Goal: Information Seeking & Learning: Learn about a topic

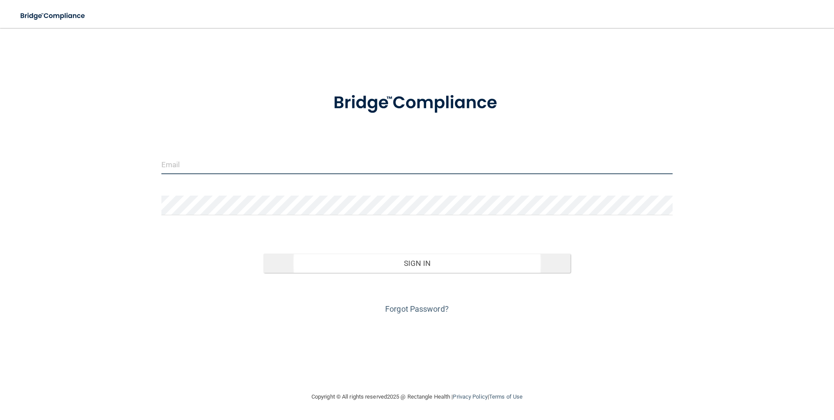
type input "[PERSON_NAME][EMAIL_ADDRESS][PERSON_NAME][DOMAIN_NAME]"
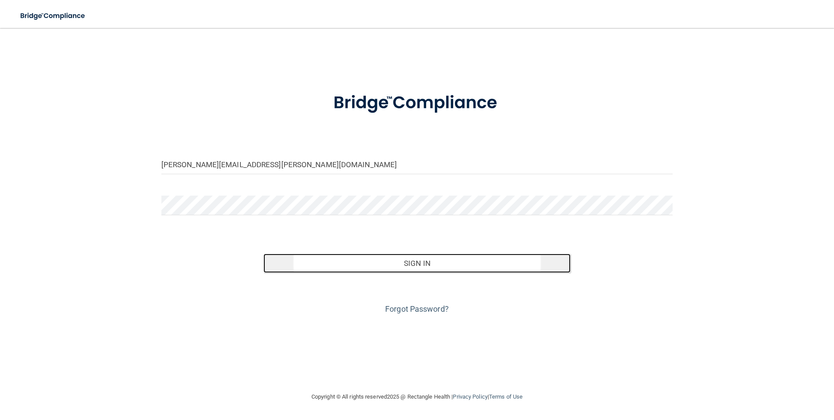
click at [467, 259] on button "Sign In" at bounding box center [417, 263] width 307 height 19
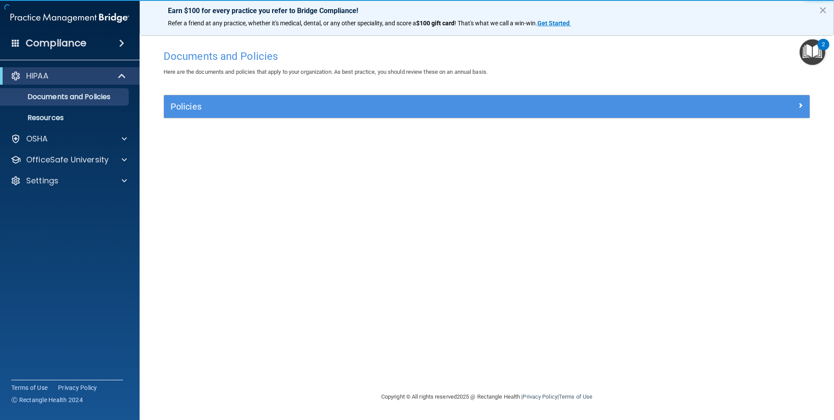
click at [310, 114] on div "Policies" at bounding box center [487, 106] width 646 height 23
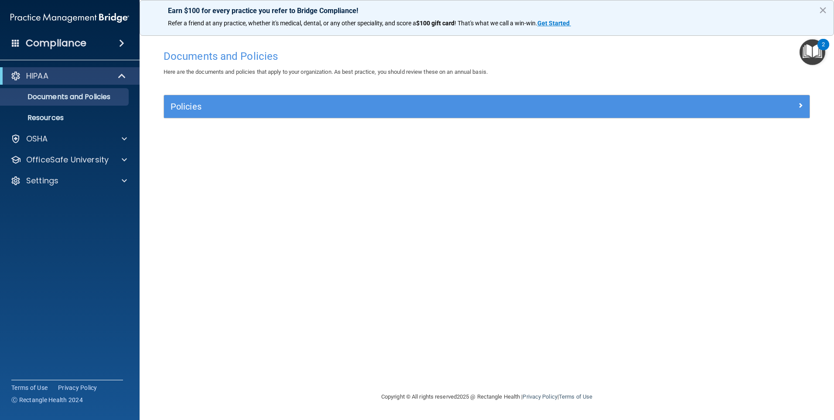
click at [816, 48] on img "Open Resource Center, 2 new notifications" at bounding box center [813, 52] width 26 height 26
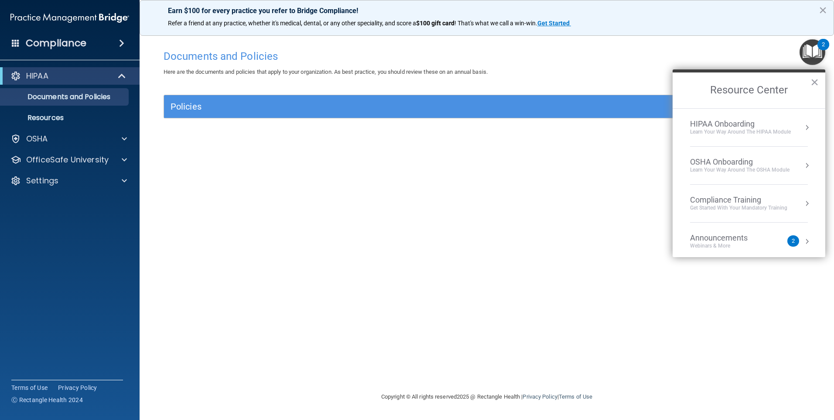
click at [762, 251] on li "Announcements Webinars & More 2" at bounding box center [749, 242] width 118 height 38
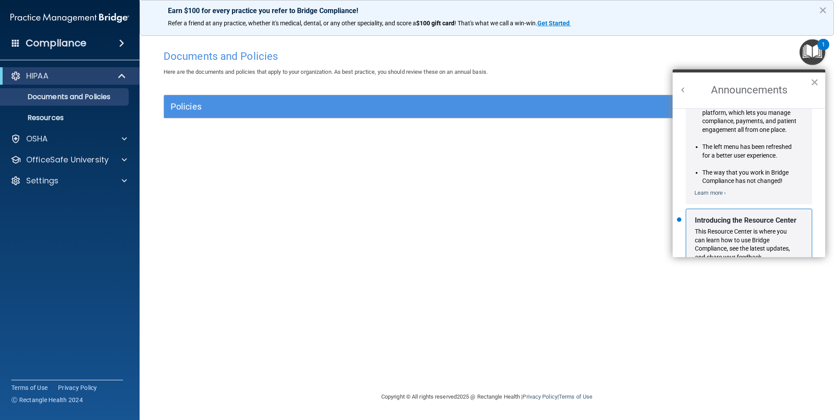
scroll to position [153, 0]
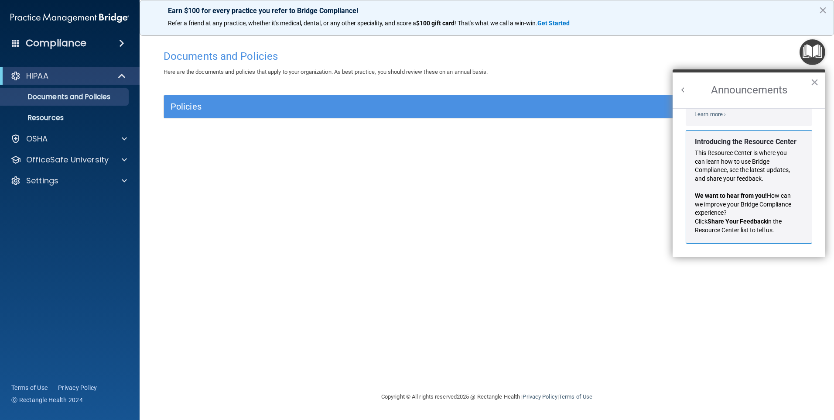
click at [810, 53] on img "Open Resource Center" at bounding box center [813, 52] width 26 height 26
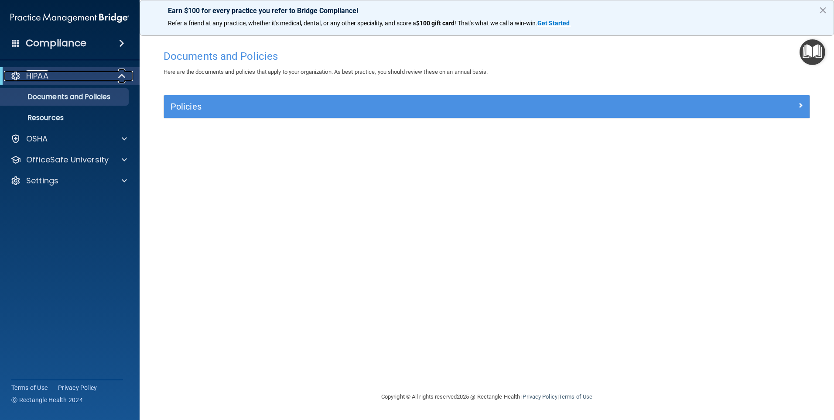
click at [57, 78] on div "HIPAA" at bounding box center [58, 76] width 108 height 10
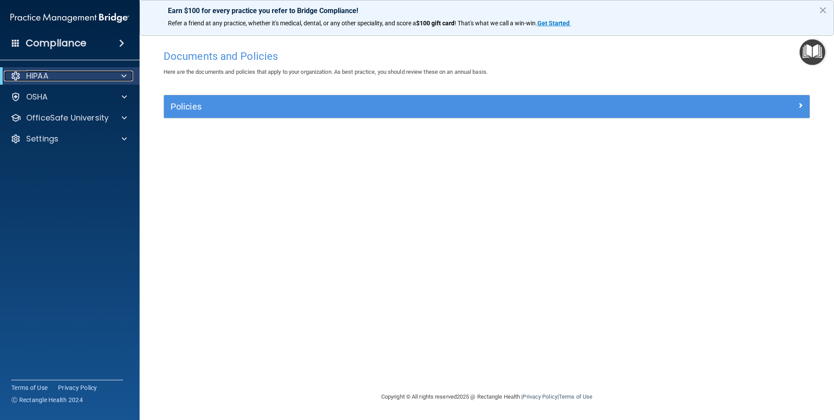
click at [70, 76] on div "HIPAA" at bounding box center [58, 76] width 108 height 10
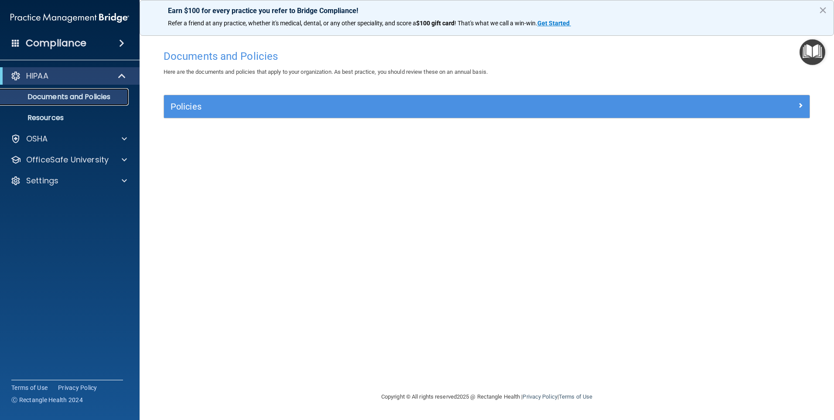
click at [61, 96] on p "Documents and Policies" at bounding box center [65, 97] width 119 height 9
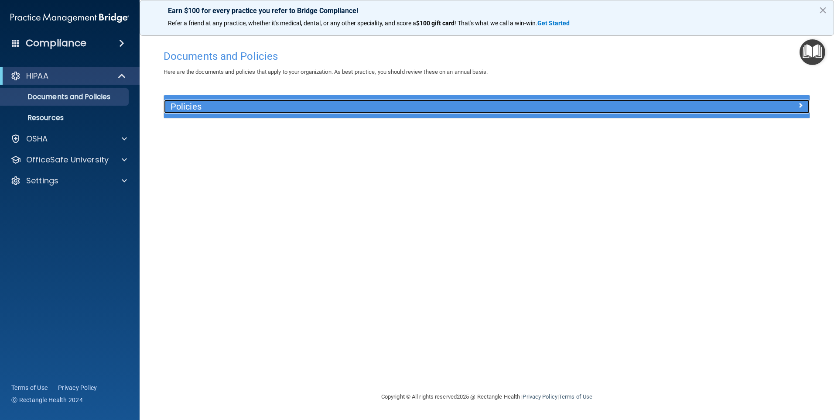
click at [220, 103] on h5 "Policies" at bounding box center [406, 107] width 471 height 10
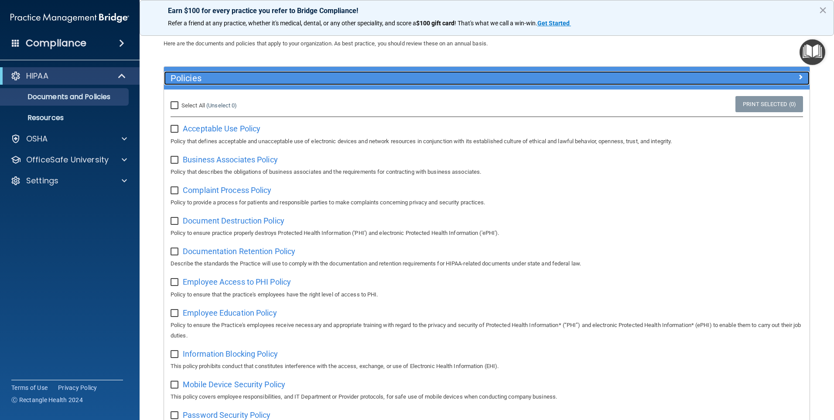
scroll to position [44, 0]
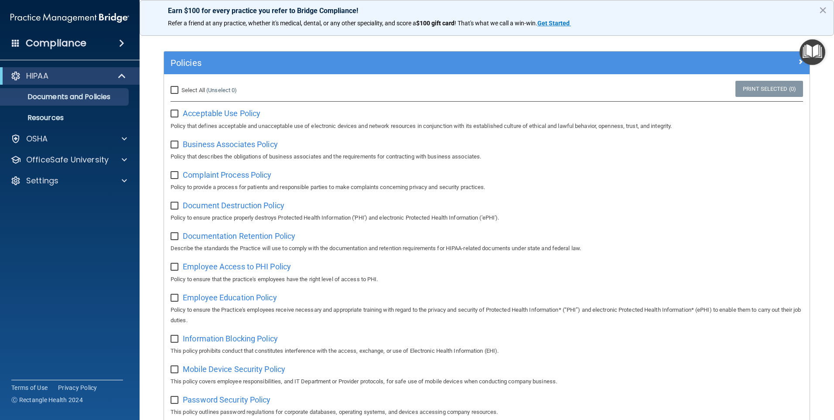
click at [177, 88] on input "Select All (Unselect 0) Unselect All" at bounding box center [176, 90] width 10 height 7
checkbox input "true"
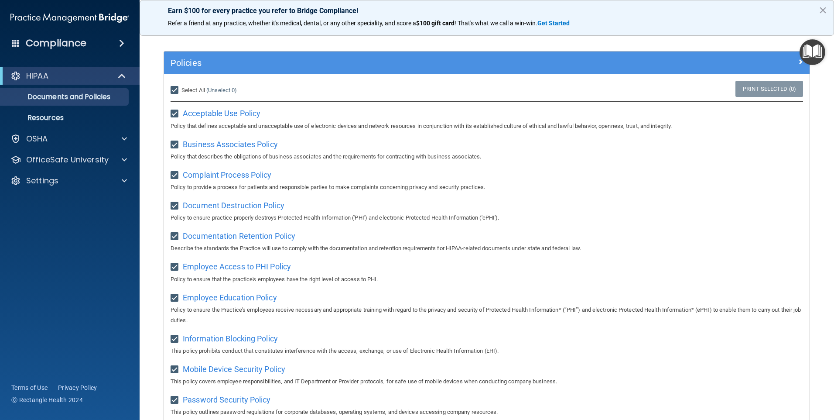
checkbox input "true"
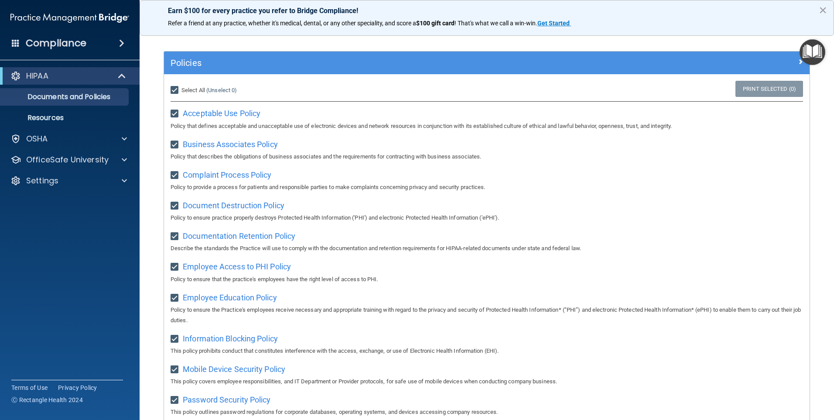
checkbox input "true"
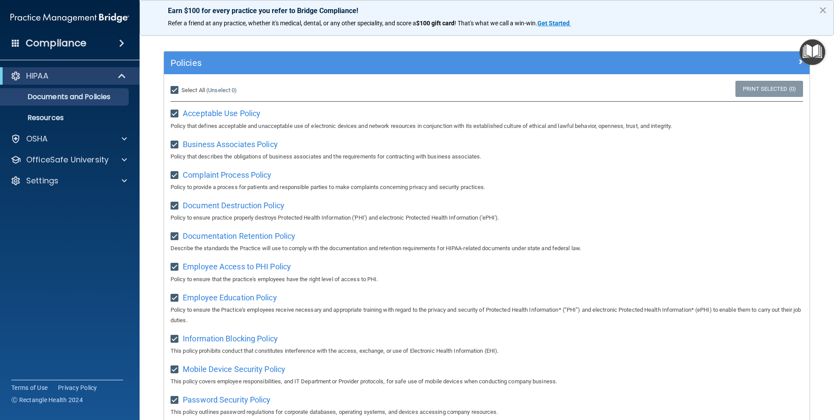
checkbox input "true"
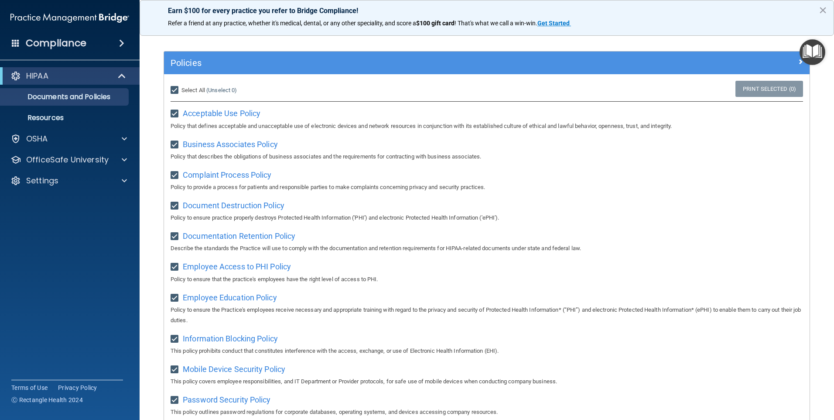
checkbox input "true"
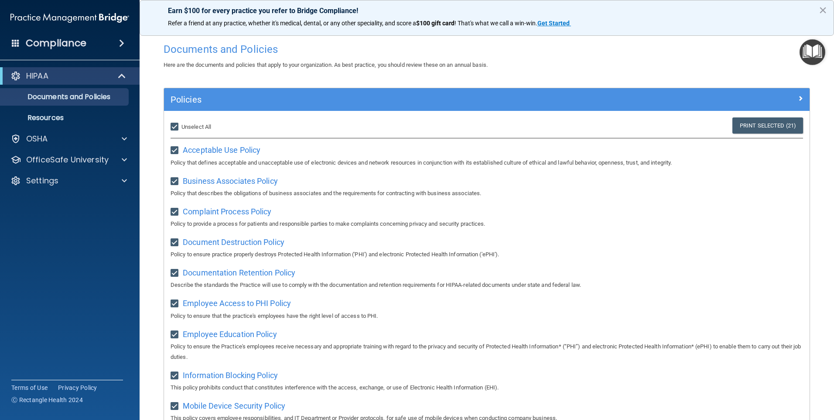
scroll to position [0, 0]
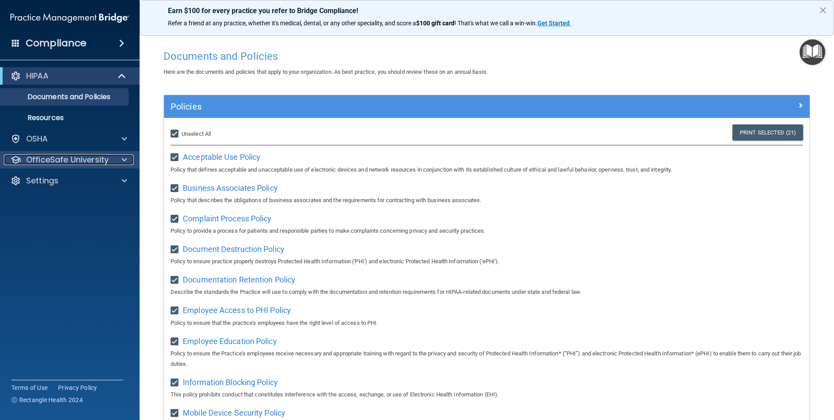
click at [96, 159] on p "OfficeSafe University" at bounding box center [67, 159] width 82 height 10
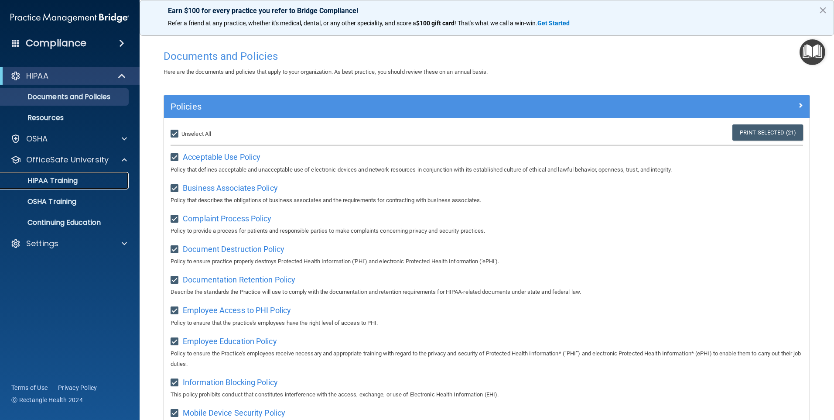
click at [65, 185] on p "HIPAA Training" at bounding box center [42, 180] width 72 height 9
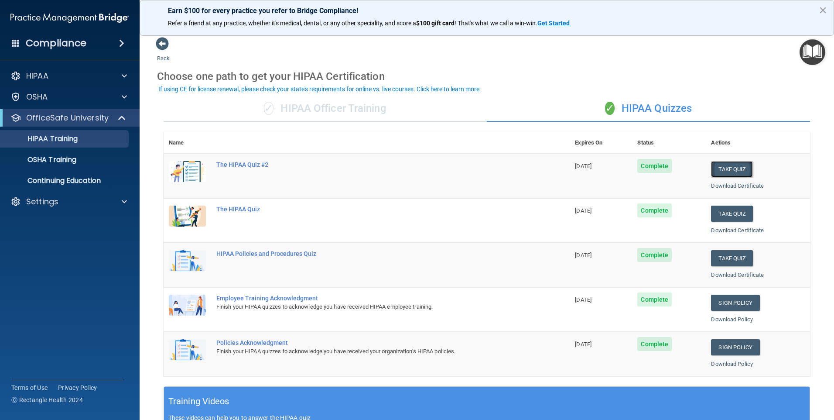
click at [728, 171] on button "Take Quiz" at bounding box center [732, 169] width 42 height 16
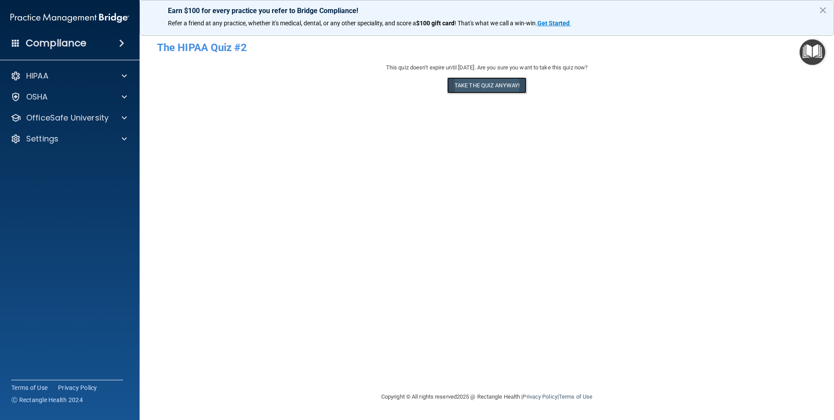
click at [494, 88] on button "Take the quiz anyway!" at bounding box center [486, 85] width 79 height 16
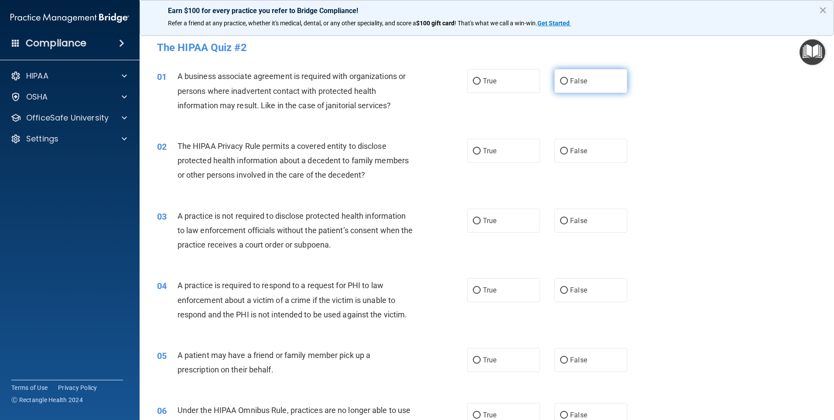
click at [565, 91] on label "False" at bounding box center [591, 81] width 73 height 24
click at [565, 85] on input "False" at bounding box center [564, 81] width 8 height 7
radio input "true"
click at [480, 145] on label "True" at bounding box center [503, 151] width 73 height 24
click at [480, 148] on input "True" at bounding box center [477, 151] width 8 height 7
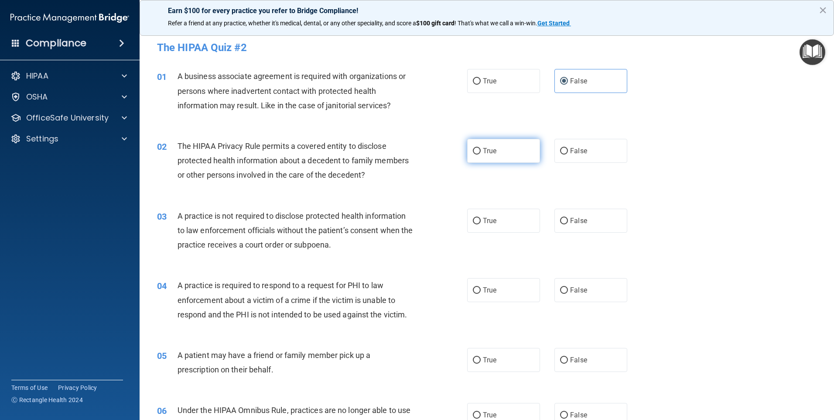
radio input "true"
click at [579, 221] on span "False" at bounding box center [578, 220] width 17 height 8
click at [568, 221] on input "False" at bounding box center [564, 221] width 8 height 7
radio input "true"
click at [508, 285] on label "True" at bounding box center [503, 290] width 73 height 24
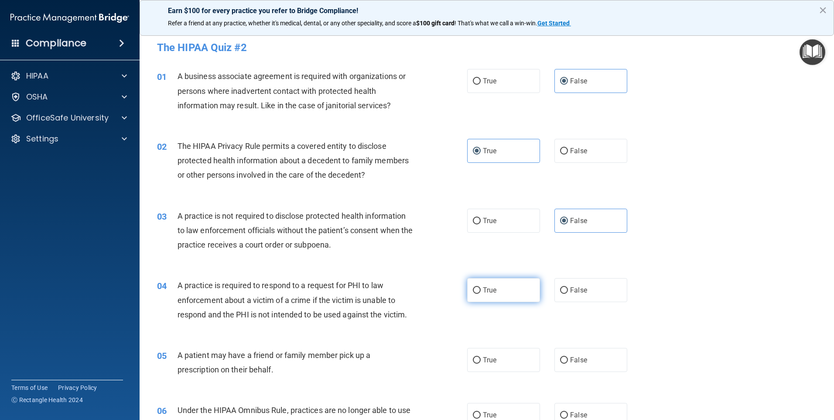
click at [481, 287] on input "True" at bounding box center [477, 290] width 8 height 7
radio input "true"
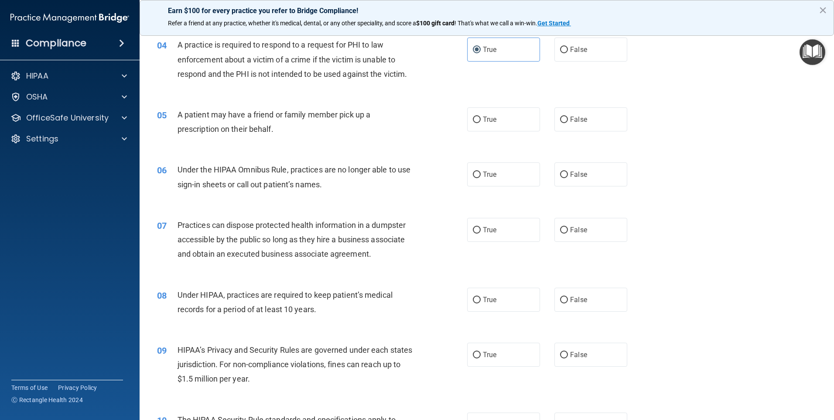
scroll to position [262, 0]
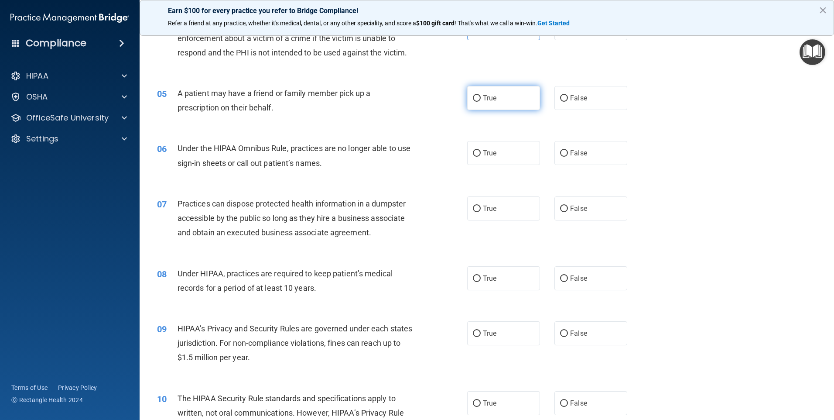
click at [500, 103] on label "True" at bounding box center [503, 98] width 73 height 24
click at [481, 102] on input "True" at bounding box center [477, 98] width 8 height 7
radio input "true"
click at [561, 153] on input "False" at bounding box center [564, 153] width 8 height 7
radio input "true"
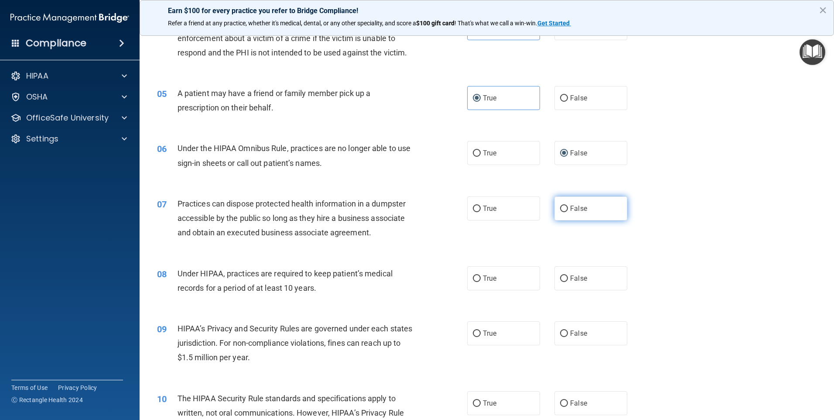
click at [562, 211] on input "False" at bounding box center [564, 209] width 8 height 7
radio input "true"
click at [555, 282] on label "False" at bounding box center [591, 278] width 73 height 24
click at [560, 282] on input "False" at bounding box center [564, 278] width 8 height 7
radio input "true"
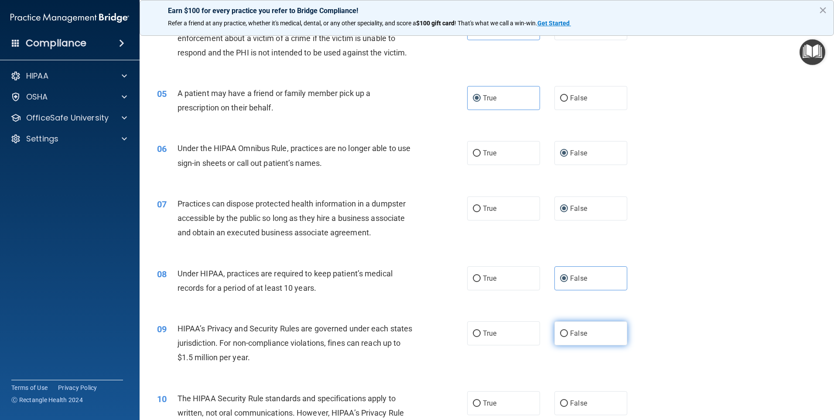
click at [562, 338] on label "False" at bounding box center [591, 333] width 73 height 24
click at [562, 337] on input "False" at bounding box center [564, 333] width 8 height 7
radio input "true"
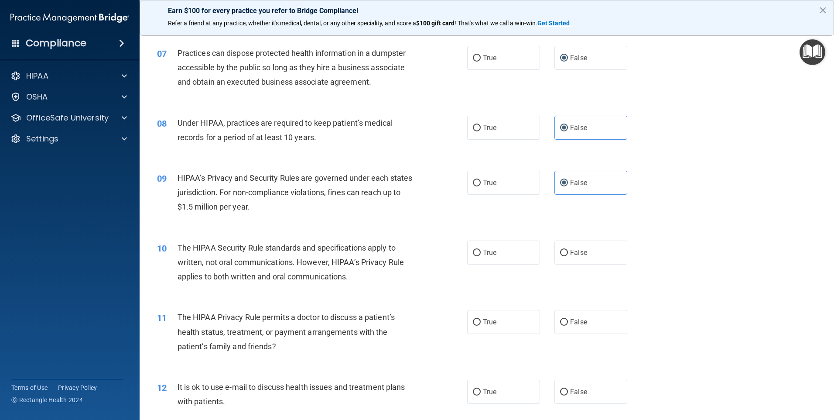
scroll to position [436, 0]
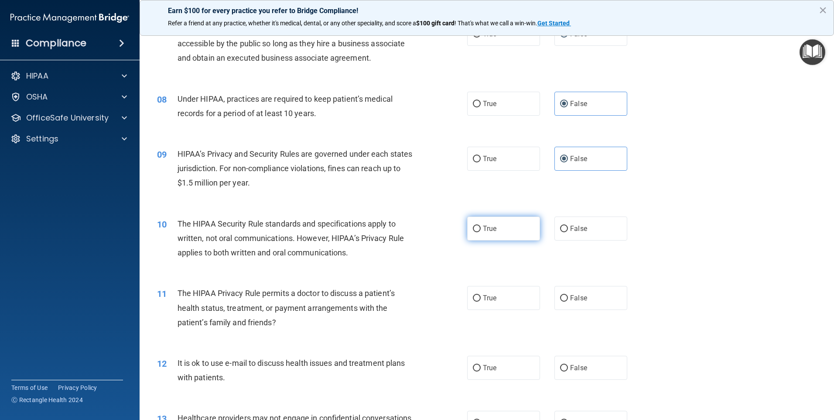
click at [479, 231] on label "True" at bounding box center [503, 228] width 73 height 24
click at [479, 231] on input "True" at bounding box center [477, 229] width 8 height 7
radio input "true"
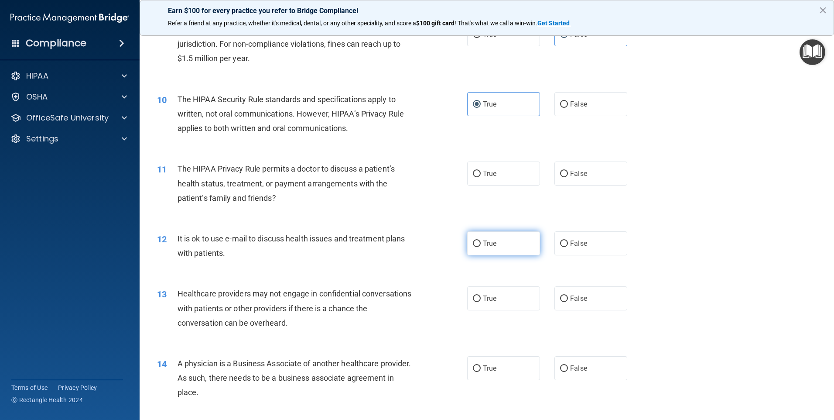
scroll to position [567, 0]
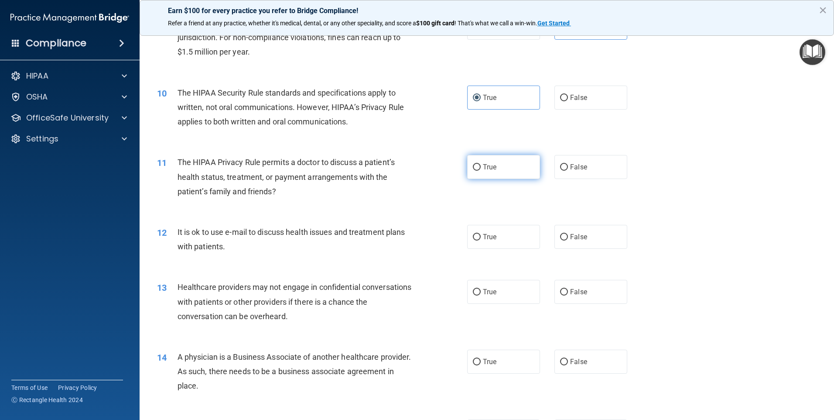
click at [478, 177] on label "True" at bounding box center [503, 167] width 73 height 24
click at [478, 171] on input "True" at bounding box center [477, 167] width 8 height 7
radio input "true"
click at [522, 237] on label "True" at bounding box center [503, 237] width 73 height 24
click at [481, 237] on input "True" at bounding box center [477, 237] width 8 height 7
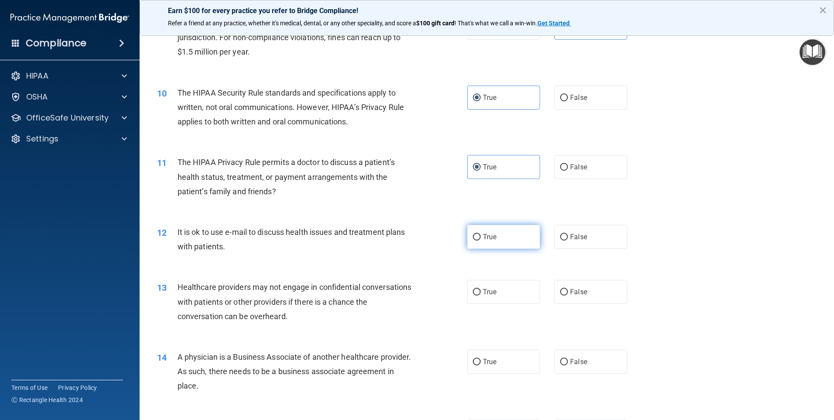
radio input "true"
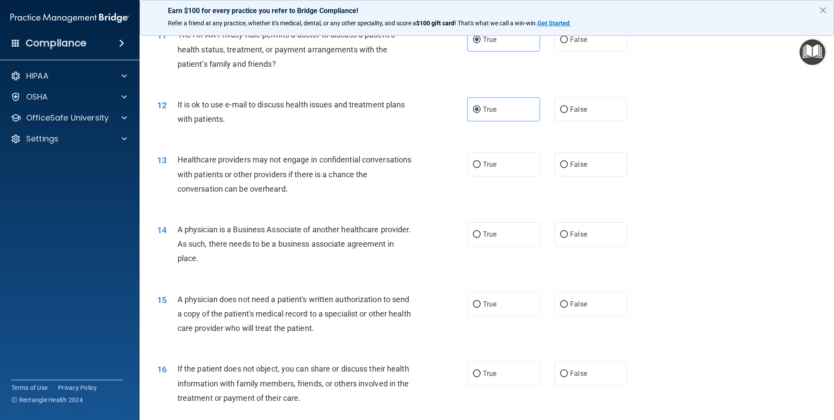
scroll to position [698, 0]
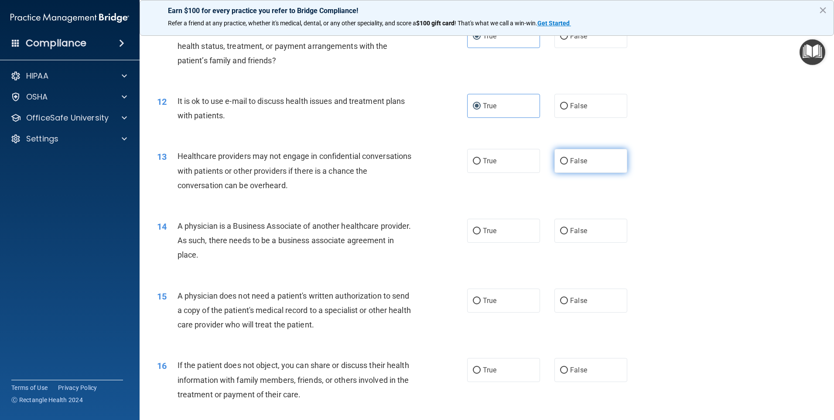
click at [565, 168] on label "False" at bounding box center [591, 161] width 73 height 24
click at [565, 165] on input "False" at bounding box center [564, 161] width 8 height 7
radio input "true"
click at [582, 225] on label "False" at bounding box center [591, 231] width 73 height 24
click at [568, 228] on input "False" at bounding box center [564, 231] width 8 height 7
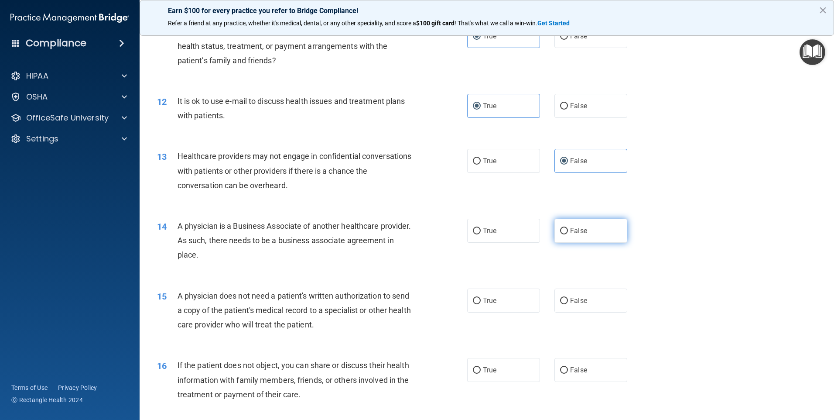
radio input "true"
click at [514, 303] on label "True" at bounding box center [503, 300] width 73 height 24
click at [481, 303] on input "True" at bounding box center [477, 301] width 8 height 7
radio input "true"
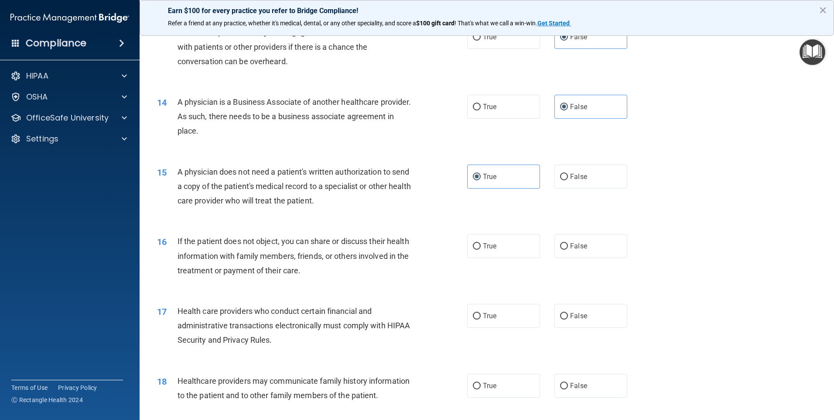
scroll to position [873, 0]
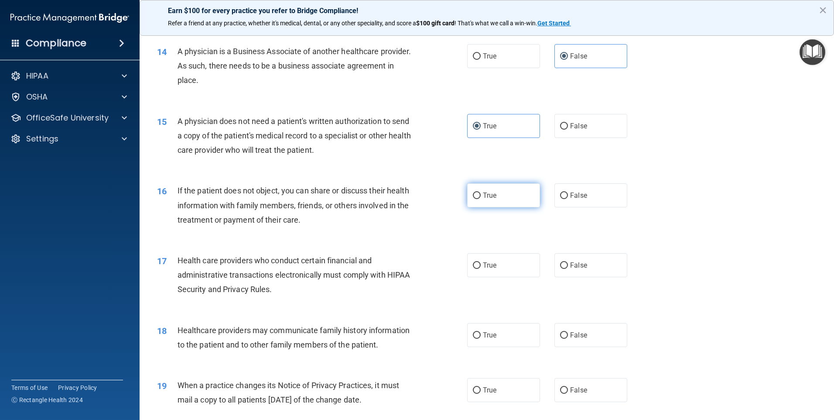
click at [493, 201] on label "True" at bounding box center [503, 195] width 73 height 24
click at [481, 199] on input "True" at bounding box center [477, 195] width 8 height 7
radio input "true"
click at [501, 257] on label "True" at bounding box center [503, 265] width 73 height 24
click at [481, 262] on input "True" at bounding box center [477, 265] width 8 height 7
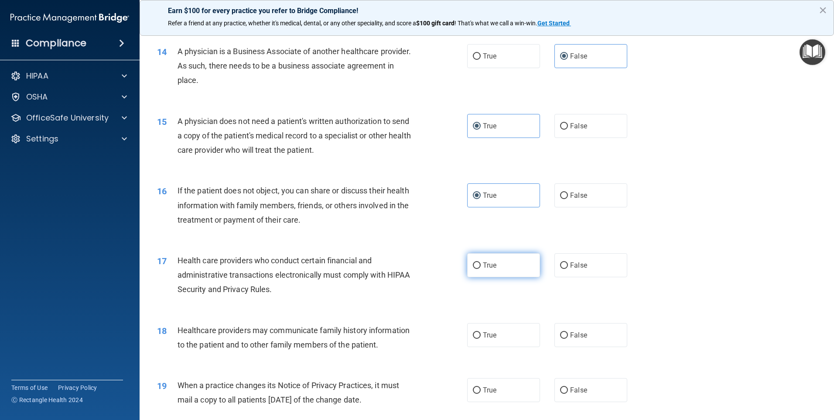
radio input "true"
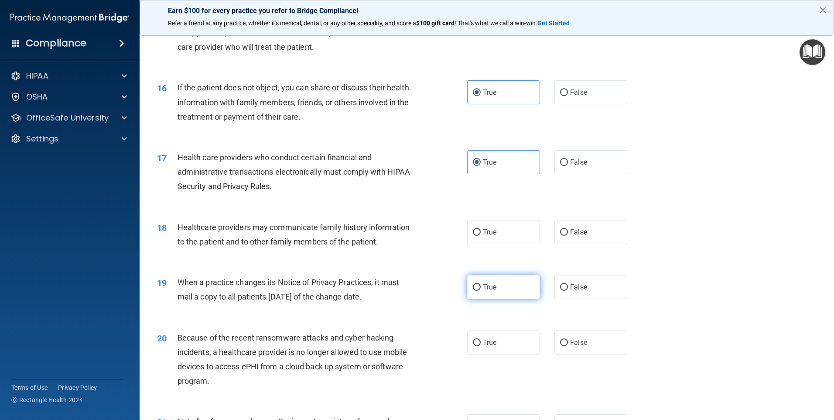
scroll to position [1004, 0]
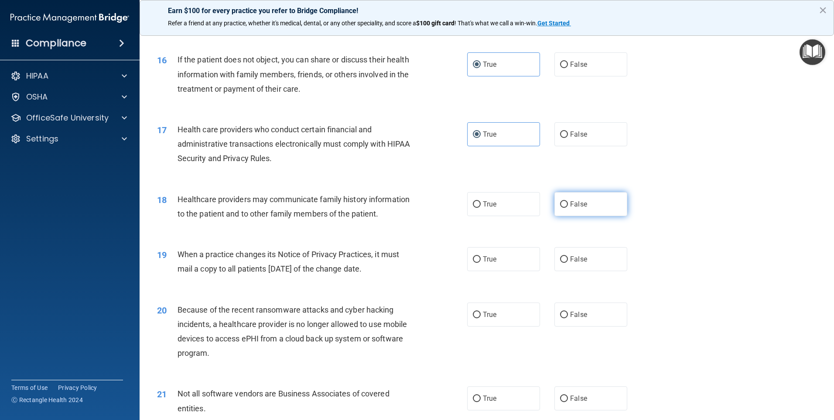
click at [565, 203] on label "False" at bounding box center [591, 204] width 73 height 24
click at [565, 203] on input "False" at bounding box center [564, 204] width 8 height 7
radio input "true"
click at [569, 264] on label "False" at bounding box center [591, 259] width 73 height 24
click at [568, 263] on input "False" at bounding box center [564, 259] width 8 height 7
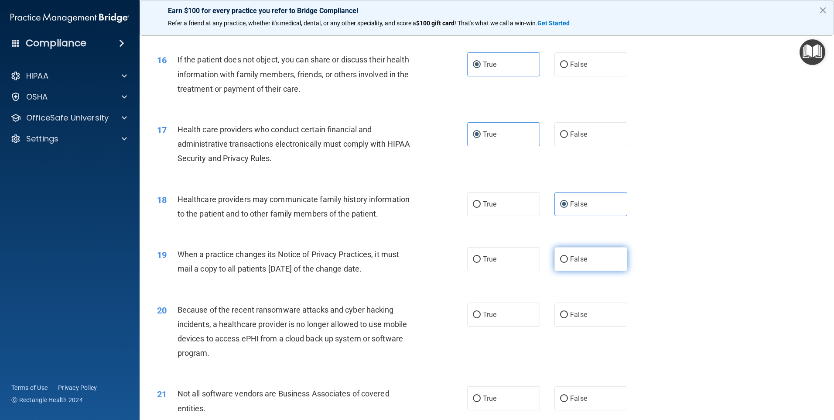
radio input "true"
click at [565, 320] on label "False" at bounding box center [591, 314] width 73 height 24
click at [565, 318] on input "False" at bounding box center [564, 315] width 8 height 7
radio input "true"
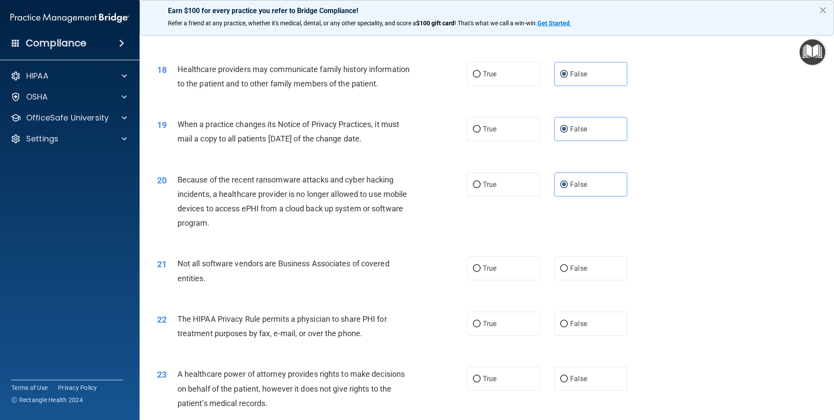
scroll to position [1135, 0]
click at [524, 269] on label "True" at bounding box center [503, 267] width 73 height 24
click at [481, 269] on input "True" at bounding box center [477, 267] width 8 height 7
radio input "true"
drag, startPoint x: 491, startPoint y: 304, endPoint x: 491, endPoint y: 311, distance: 7.0
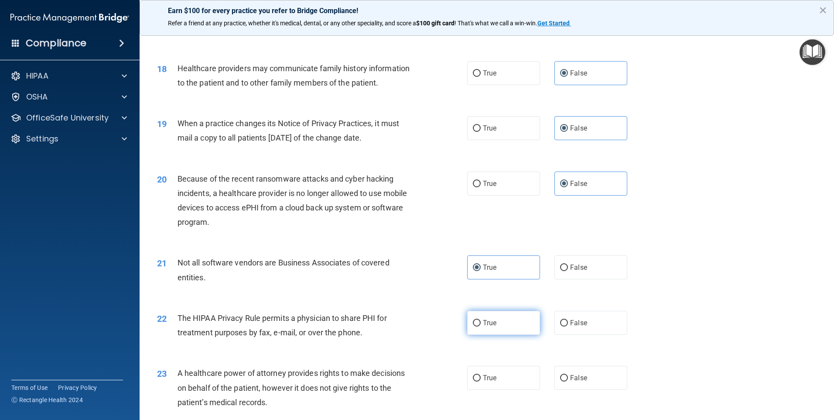
click at [491, 311] on div "22 The HIPAA Privacy Rule permits a physician to share PHI for treatment purpos…" at bounding box center [487, 327] width 673 height 55
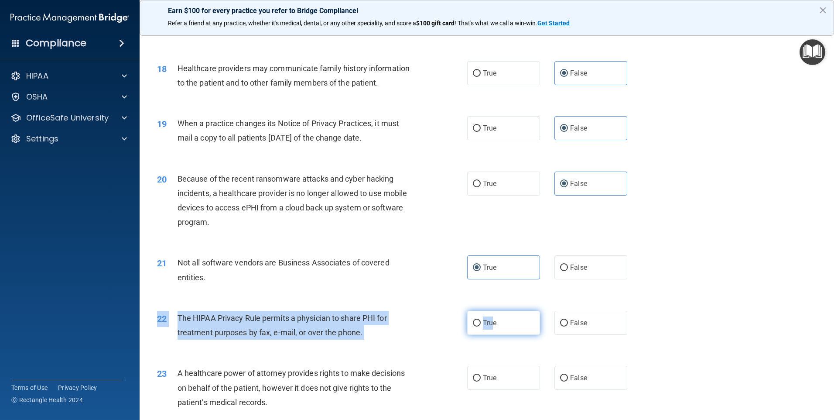
drag, startPoint x: 491, startPoint y: 311, endPoint x: 487, endPoint y: 315, distance: 5.9
click at [487, 315] on label "True" at bounding box center [503, 323] width 73 height 24
click at [481, 320] on input "True" at bounding box center [477, 323] width 8 height 7
radio input "true"
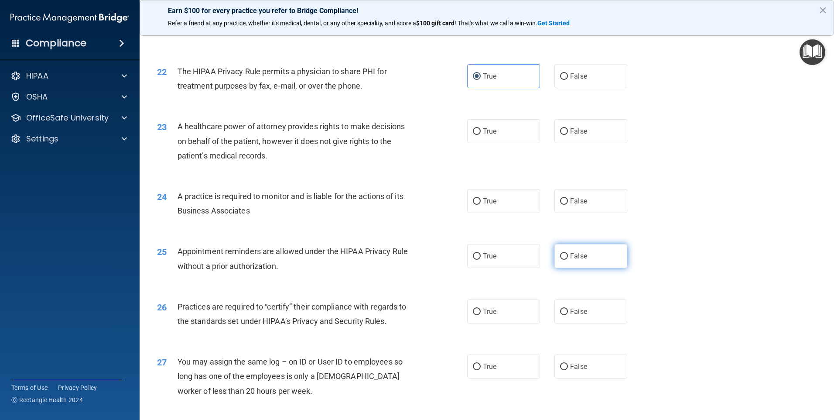
scroll to position [1397, 0]
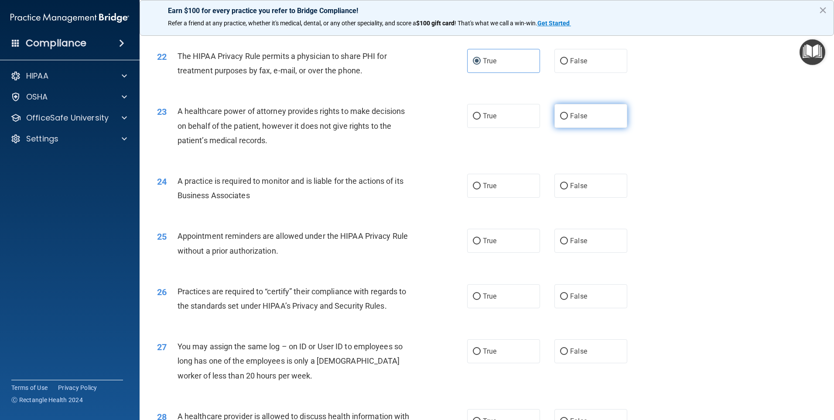
click at [582, 119] on span "False" at bounding box center [578, 116] width 17 height 8
click at [568, 119] on input "False" at bounding box center [564, 116] width 8 height 7
radio input "true"
click at [580, 190] on label "False" at bounding box center [591, 186] width 73 height 24
click at [568, 189] on input "False" at bounding box center [564, 186] width 8 height 7
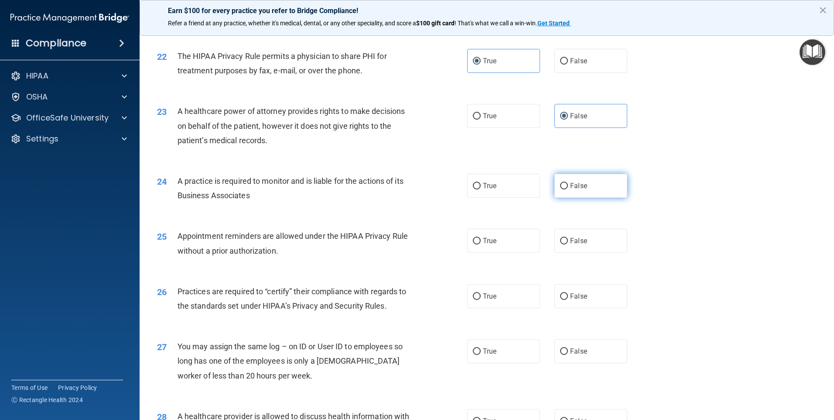
radio input "true"
click at [496, 245] on label "True" at bounding box center [503, 241] width 73 height 24
click at [481, 244] on input "True" at bounding box center [477, 241] width 8 height 7
radio input "true"
click at [561, 297] on input "False" at bounding box center [564, 296] width 8 height 7
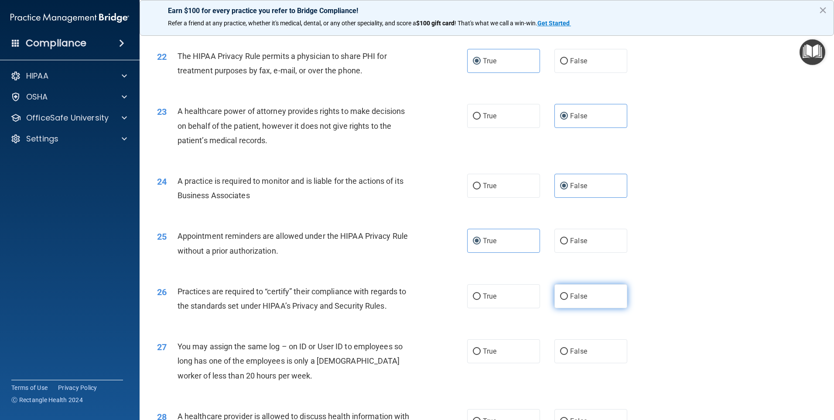
radio input "true"
click at [570, 351] on span "False" at bounding box center [578, 351] width 17 height 8
click at [568, 351] on input "False" at bounding box center [564, 351] width 8 height 7
radio input "true"
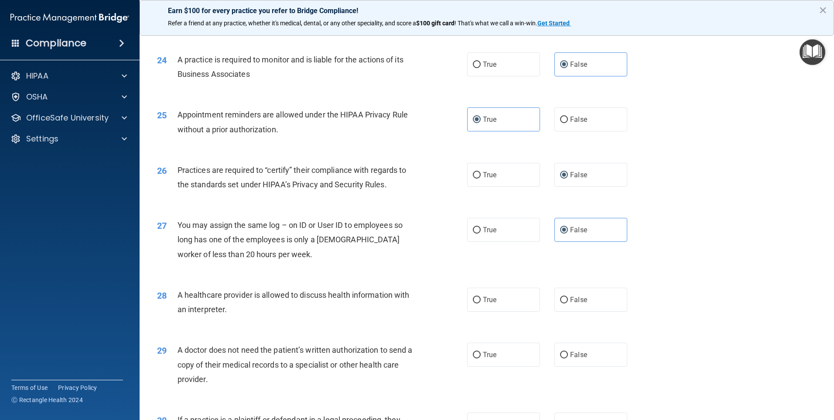
scroll to position [1528, 0]
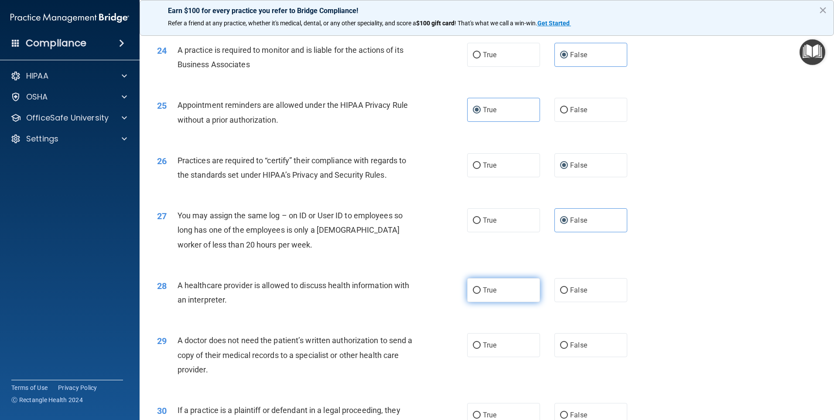
click at [495, 294] on label "True" at bounding box center [503, 290] width 73 height 24
click at [481, 294] on input "True" at bounding box center [477, 290] width 8 height 7
radio input "true"
click at [498, 337] on label "True" at bounding box center [503, 345] width 73 height 24
click at [481, 342] on input "True" at bounding box center [477, 345] width 8 height 7
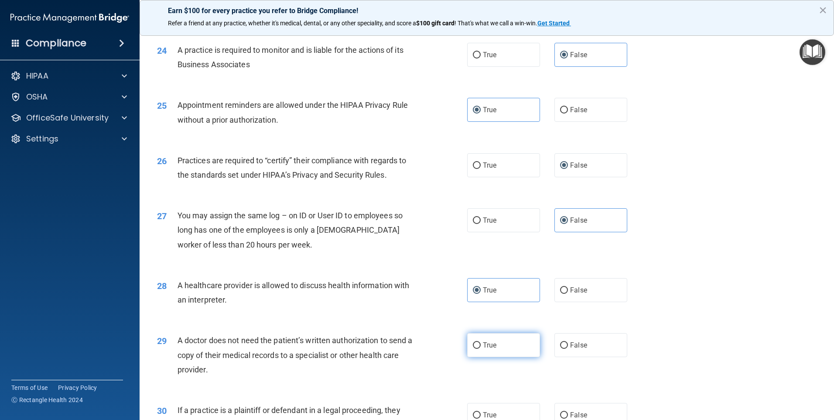
radio input "true"
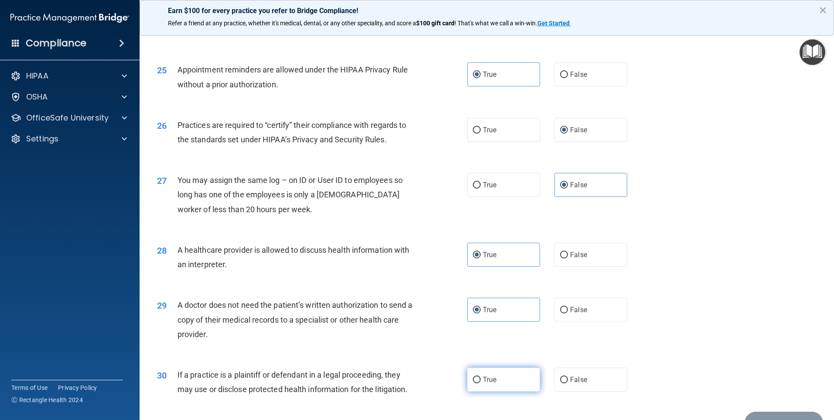
scroll to position [1612, 0]
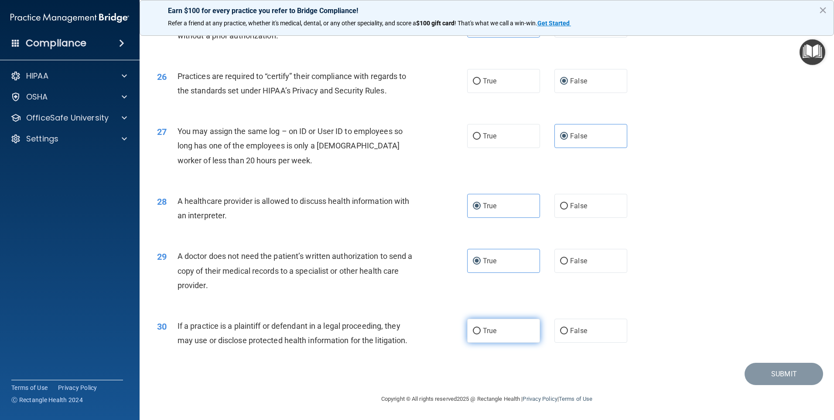
click at [506, 333] on label "True" at bounding box center [503, 331] width 73 height 24
click at [481, 333] on input "True" at bounding box center [477, 331] width 8 height 7
radio input "true"
click at [802, 373] on button "Submit" at bounding box center [784, 374] width 79 height 22
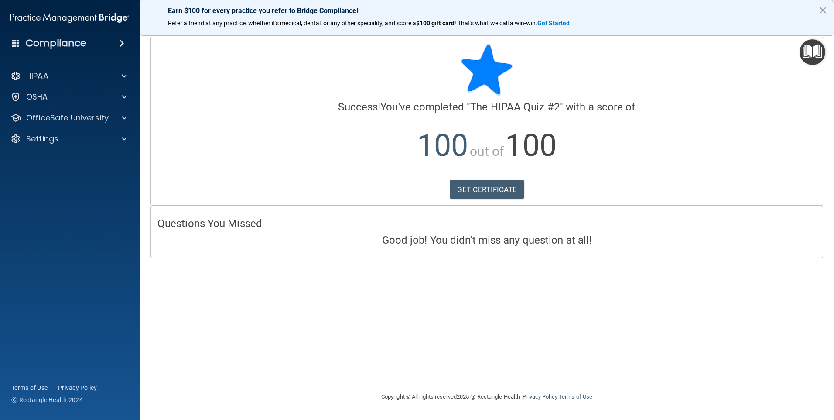
click at [58, 85] on div "HIPAA Documents and Policies Report an Incident Business Associates Emergency P…" at bounding box center [70, 109] width 140 height 91
click at [59, 82] on div "HIPAA" at bounding box center [70, 75] width 140 height 17
click at [81, 76] on div "HIPAA" at bounding box center [58, 76] width 108 height 10
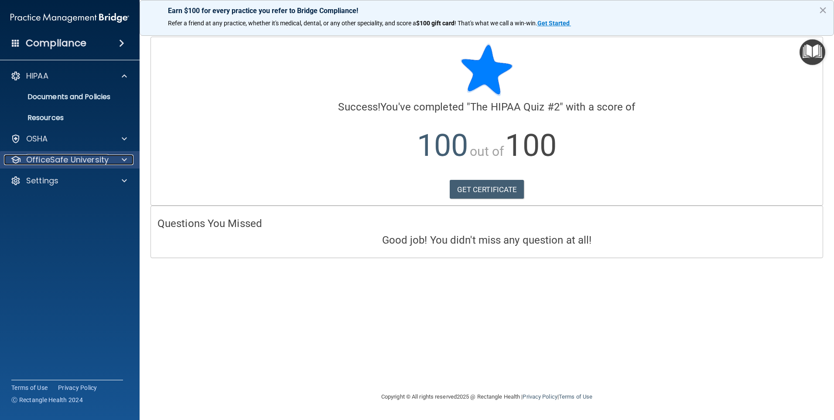
click at [88, 161] on p "OfficeSafe University" at bounding box center [67, 159] width 82 height 10
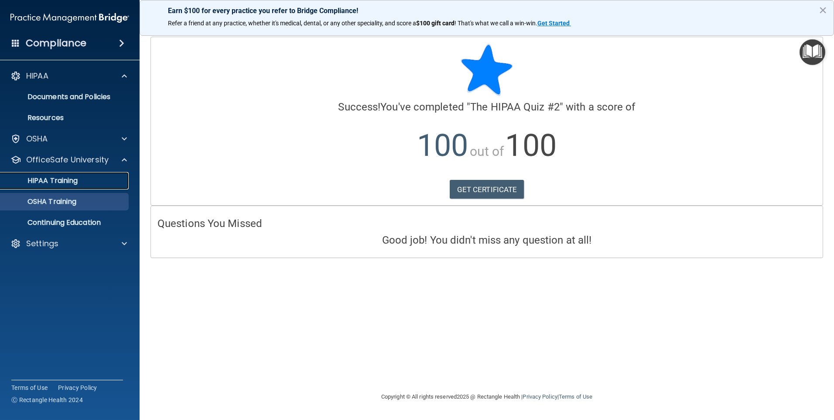
drag, startPoint x: 63, startPoint y: 185, endPoint x: 75, endPoint y: 189, distance: 12.6
click at [63, 185] on p "HIPAA Training" at bounding box center [42, 180] width 72 height 9
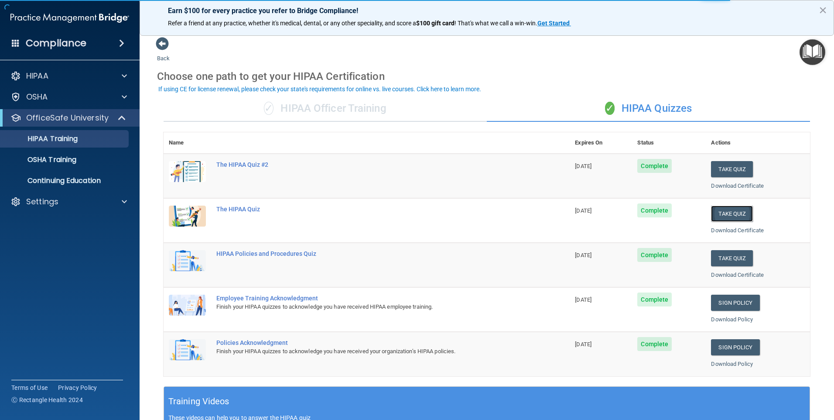
click at [715, 211] on button "Take Quiz" at bounding box center [732, 214] width 42 height 16
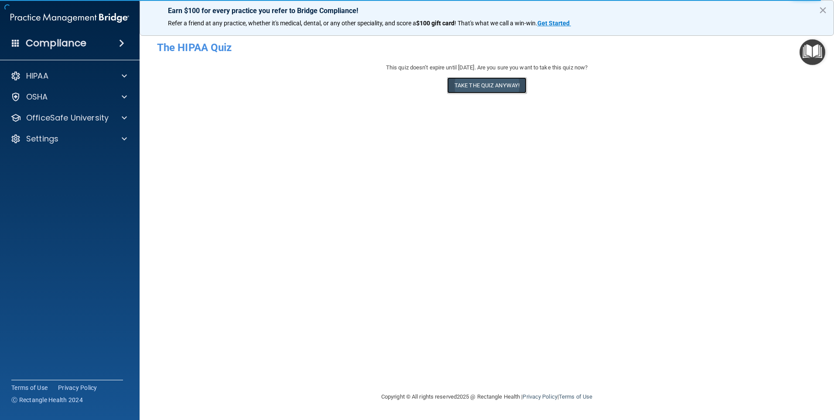
click at [470, 86] on button "Take the quiz anyway!" at bounding box center [486, 85] width 79 height 16
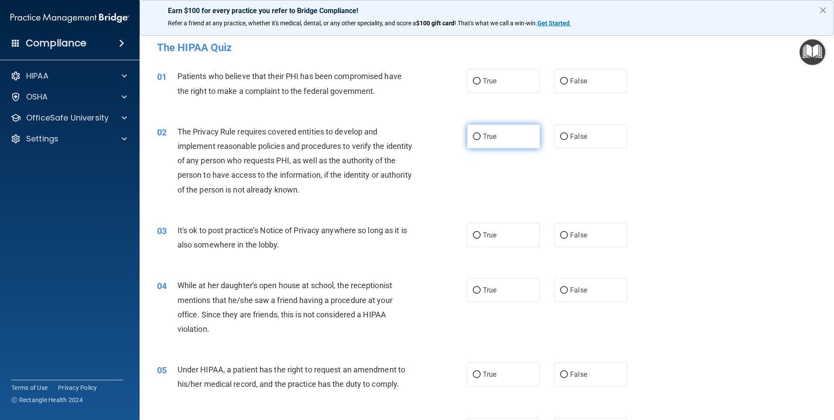
drag, startPoint x: 509, startPoint y: 78, endPoint x: 506, endPoint y: 124, distance: 46.4
click at [507, 80] on label "True" at bounding box center [503, 81] width 73 height 24
click at [481, 80] on input "True" at bounding box center [477, 81] width 8 height 7
radio input "true"
click at [507, 159] on div "02 The Privacy Rule requires covered entities to develop and implement reasonab…" at bounding box center [487, 162] width 673 height 99
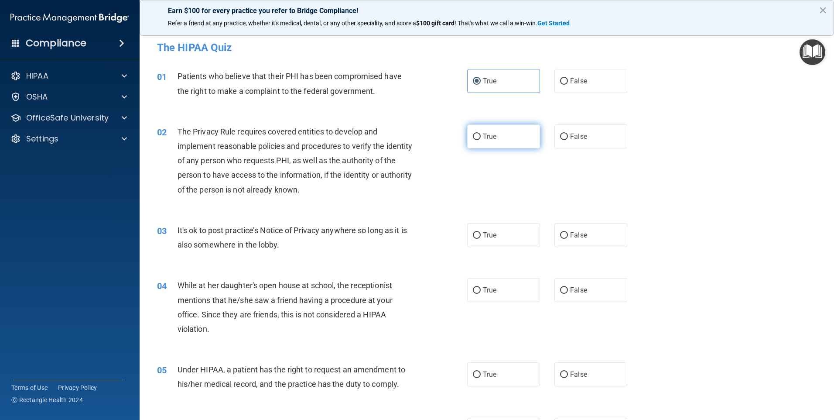
click at [507, 148] on label "True" at bounding box center [503, 136] width 73 height 24
click at [481, 140] on input "True" at bounding box center [477, 137] width 8 height 7
radio input "true"
click at [575, 238] on span "False" at bounding box center [578, 235] width 17 height 8
click at [568, 238] on input "False" at bounding box center [564, 235] width 8 height 7
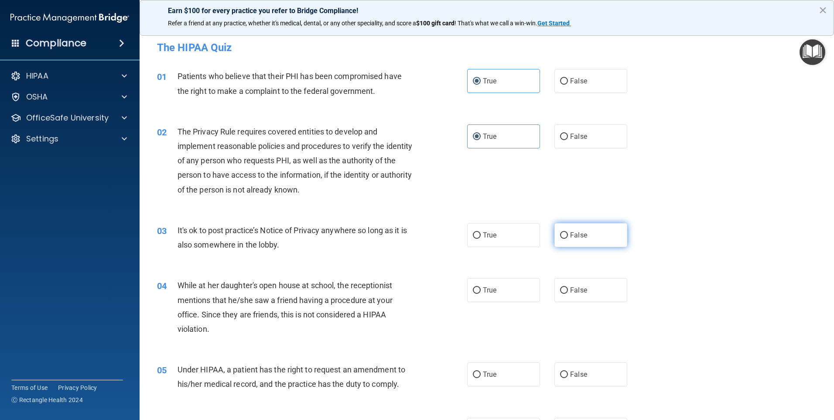
radio input "true"
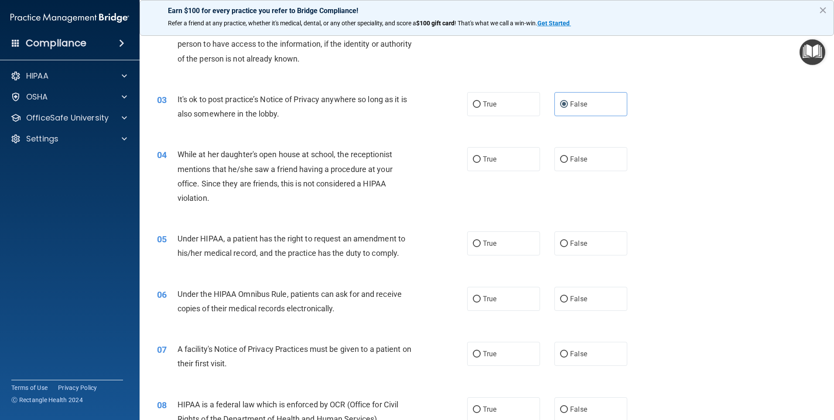
scroll to position [175, 0]
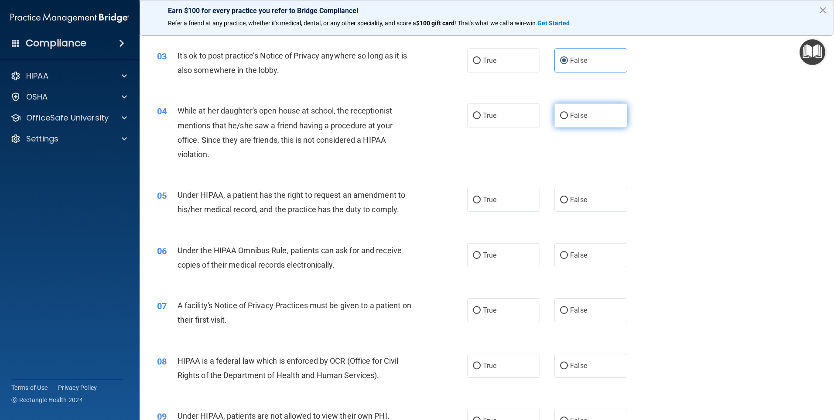
click at [566, 124] on label "False" at bounding box center [591, 115] width 73 height 24
click at [566, 119] on input "False" at bounding box center [564, 116] width 8 height 7
radio input "true"
click at [583, 200] on span "False" at bounding box center [578, 200] width 17 height 8
click at [568, 200] on input "False" at bounding box center [564, 200] width 8 height 7
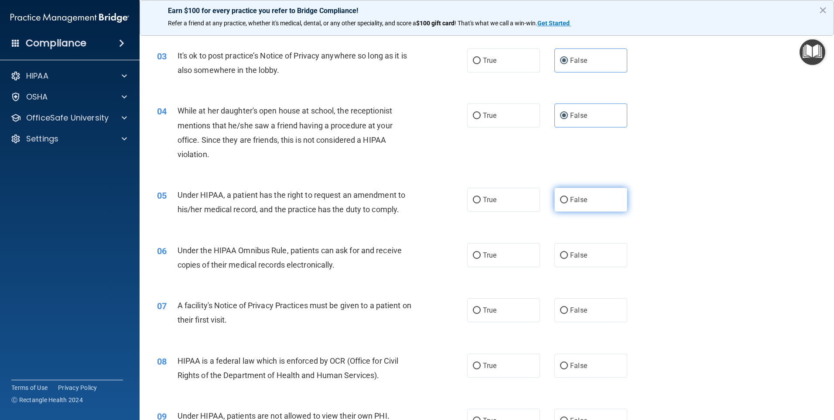
radio input "true"
click at [501, 257] on label "True" at bounding box center [503, 255] width 73 height 24
click at [481, 257] on input "True" at bounding box center [477, 255] width 8 height 7
radio input "true"
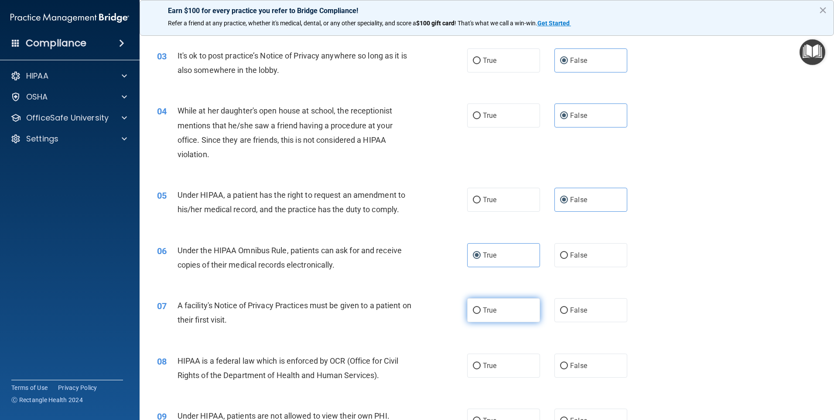
click at [516, 313] on label "True" at bounding box center [503, 310] width 73 height 24
click at [481, 313] on input "True" at bounding box center [477, 310] width 8 height 7
radio input "true"
click at [513, 370] on label "True" at bounding box center [503, 366] width 73 height 24
click at [481, 369] on input "True" at bounding box center [477, 366] width 8 height 7
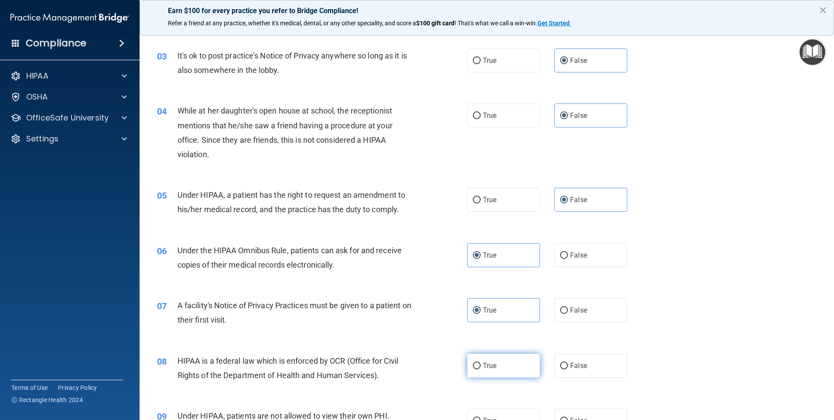
radio input "true"
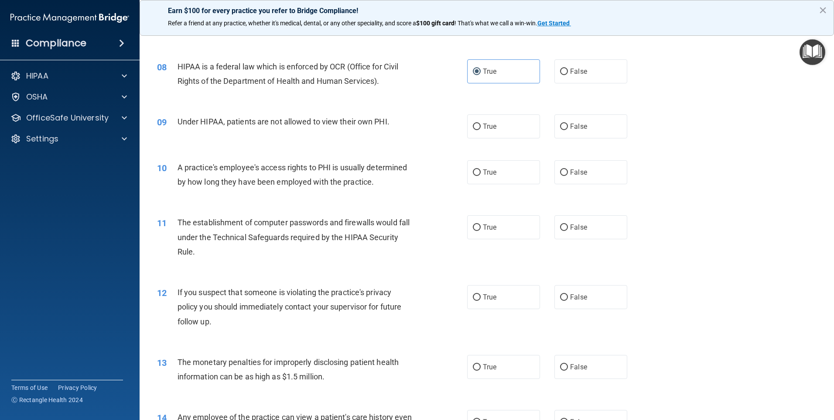
scroll to position [480, 0]
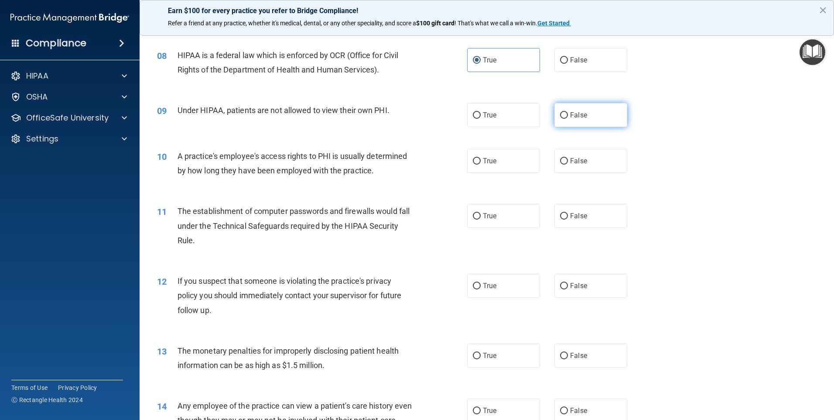
click at [569, 107] on label "False" at bounding box center [591, 115] width 73 height 24
click at [568, 112] on input "False" at bounding box center [564, 115] width 8 height 7
radio input "true"
click at [570, 162] on span "False" at bounding box center [578, 161] width 17 height 8
click at [568, 162] on input "False" at bounding box center [564, 161] width 8 height 7
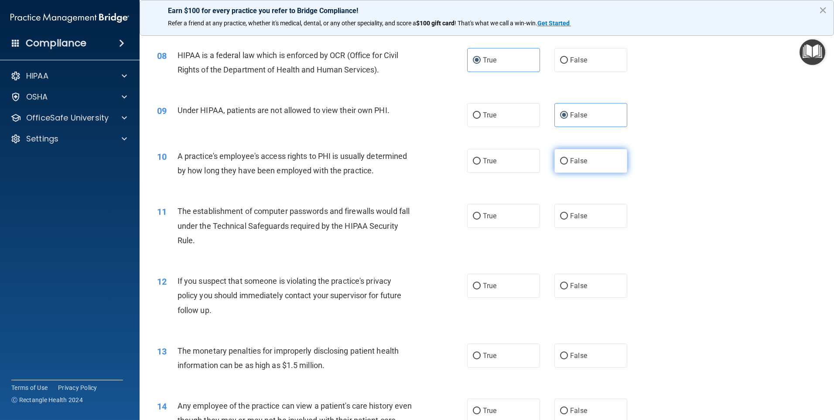
radio input "true"
click at [505, 216] on label "True" at bounding box center [503, 216] width 73 height 24
click at [481, 216] on input "True" at bounding box center [477, 216] width 8 height 7
radio input "true"
click at [503, 289] on label "True" at bounding box center [503, 286] width 73 height 24
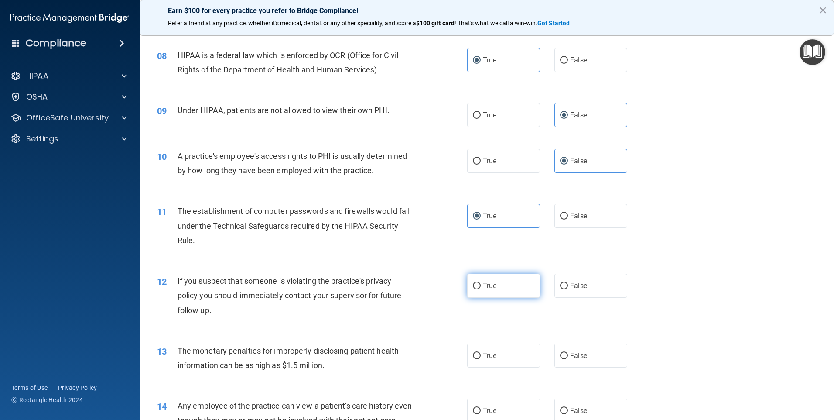
click at [481, 289] on input "True" at bounding box center [477, 286] width 8 height 7
radio input "true"
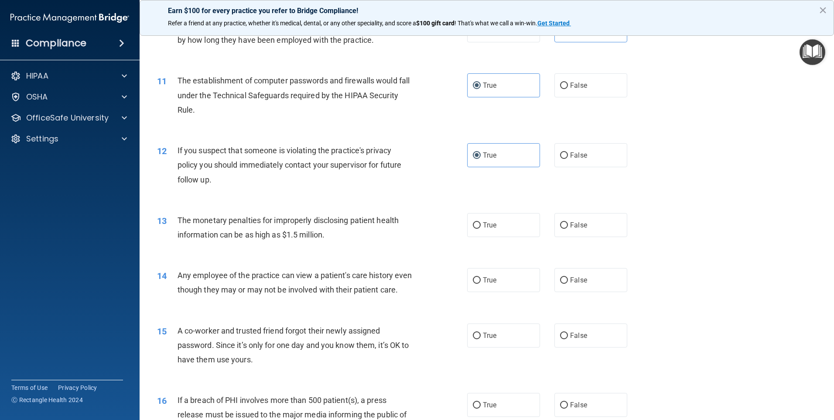
scroll to position [611, 0]
click at [473, 222] on input "True" at bounding box center [477, 225] width 8 height 7
radio input "true"
drag, startPoint x: 577, startPoint y: 279, endPoint x: 574, endPoint y: 290, distance: 10.8
click at [574, 290] on label "False" at bounding box center [591, 280] width 73 height 24
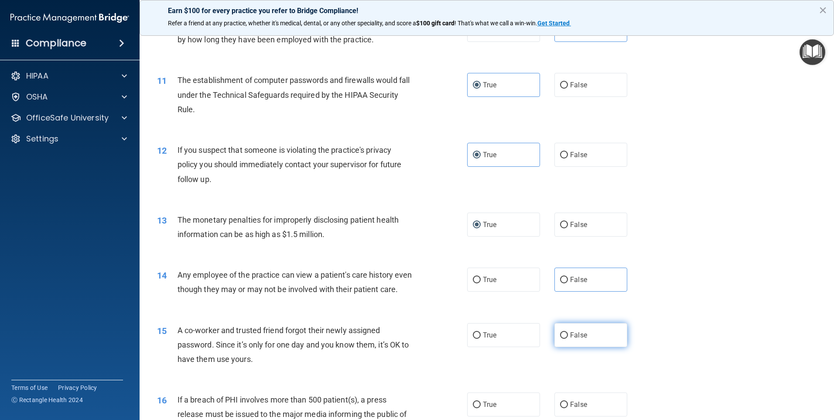
click at [576, 339] on span "False" at bounding box center [578, 335] width 17 height 8
click at [568, 339] on input "False" at bounding box center [564, 335] width 8 height 7
radio input "true"
click at [575, 272] on label "False" at bounding box center [591, 280] width 73 height 24
click at [568, 277] on input "False" at bounding box center [564, 280] width 8 height 7
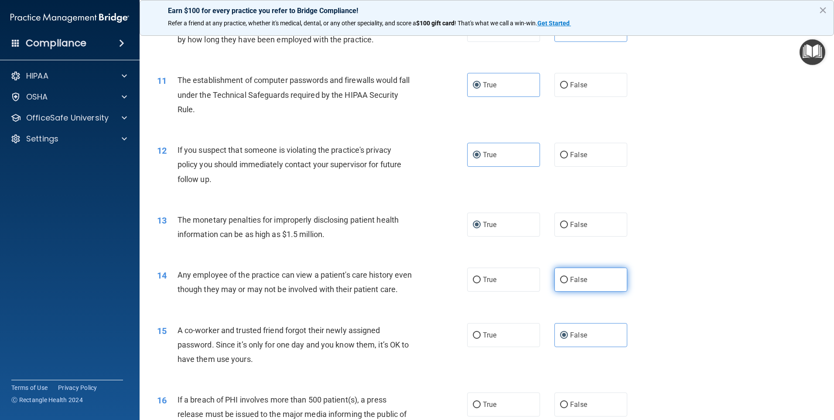
radio input "true"
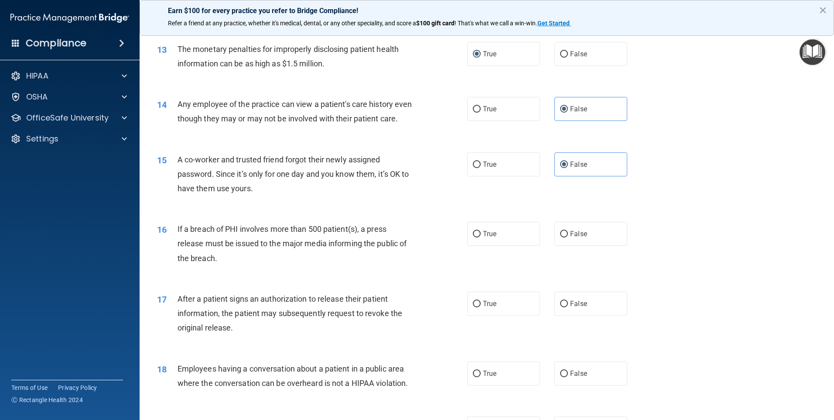
scroll to position [829, 0]
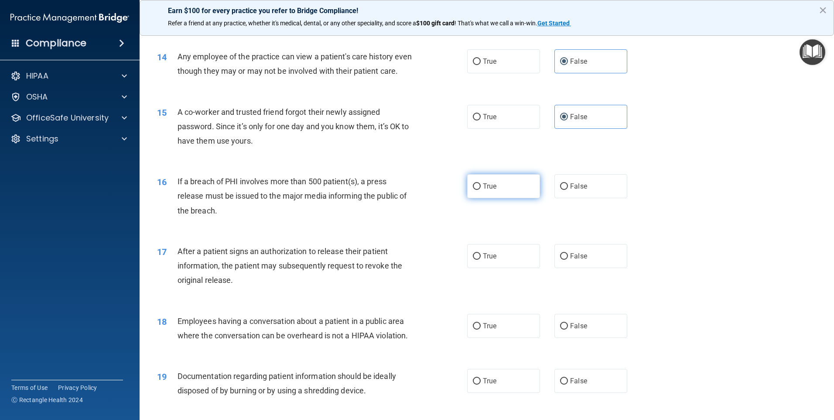
click at [483, 190] on span "True" at bounding box center [490, 186] width 14 height 8
click at [481, 190] on input "True" at bounding box center [477, 186] width 8 height 7
radio input "true"
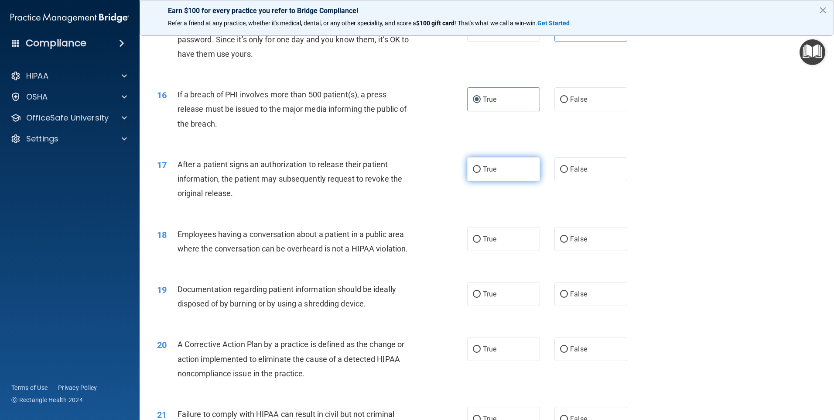
scroll to position [917, 0]
click at [483, 175] on label "True" at bounding box center [503, 169] width 73 height 24
click at [481, 172] on input "True" at bounding box center [477, 169] width 8 height 7
radio input "true"
click at [555, 251] on label "False" at bounding box center [591, 239] width 73 height 24
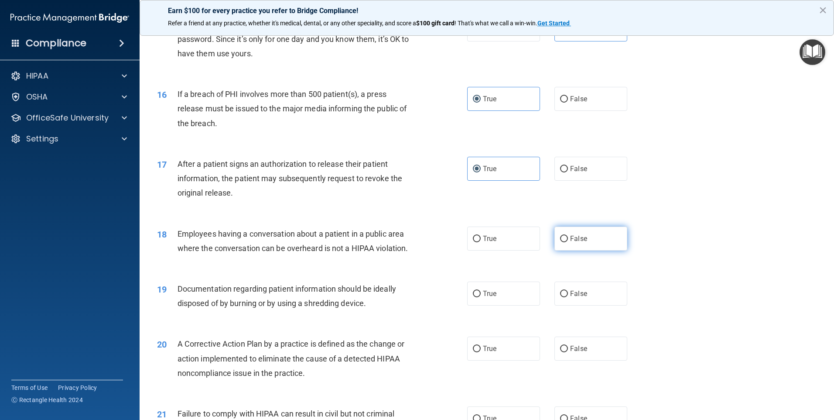
click at [560, 242] on input "False" at bounding box center [564, 239] width 8 height 7
radio input "true"
click at [513, 306] on label "True" at bounding box center [503, 294] width 73 height 24
click at [481, 297] on input "True" at bounding box center [477, 294] width 8 height 7
radio input "true"
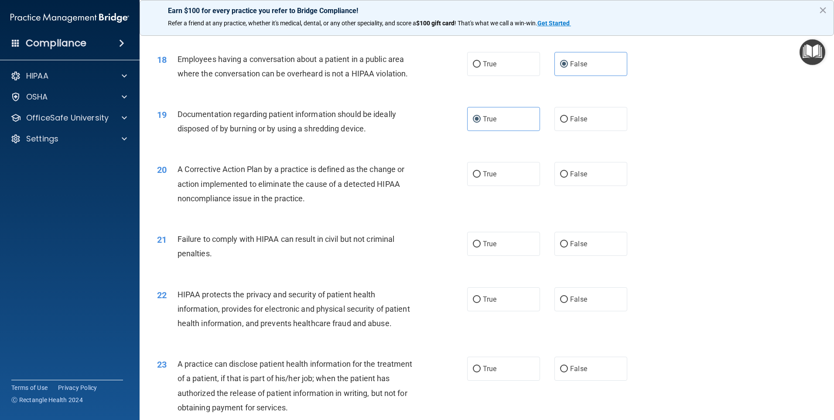
scroll to position [1135, 0]
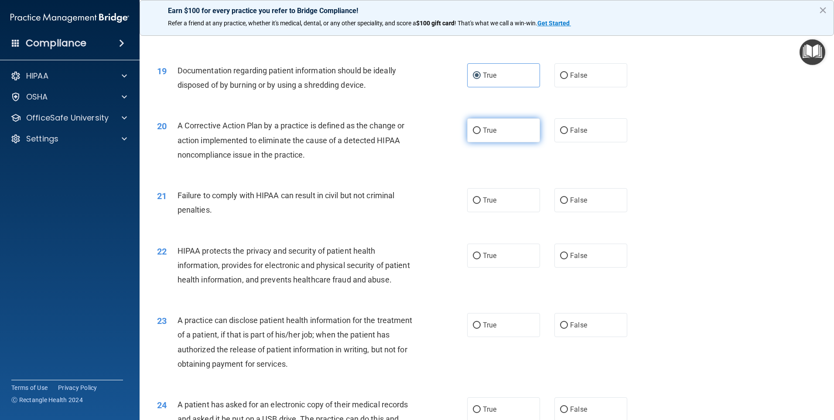
click at [490, 134] on span "True" at bounding box center [490, 130] width 14 height 8
click at [481, 134] on input "True" at bounding box center [477, 130] width 8 height 7
radio input "true"
click at [565, 212] on label "False" at bounding box center [591, 200] width 73 height 24
click at [565, 204] on input "False" at bounding box center [564, 200] width 8 height 7
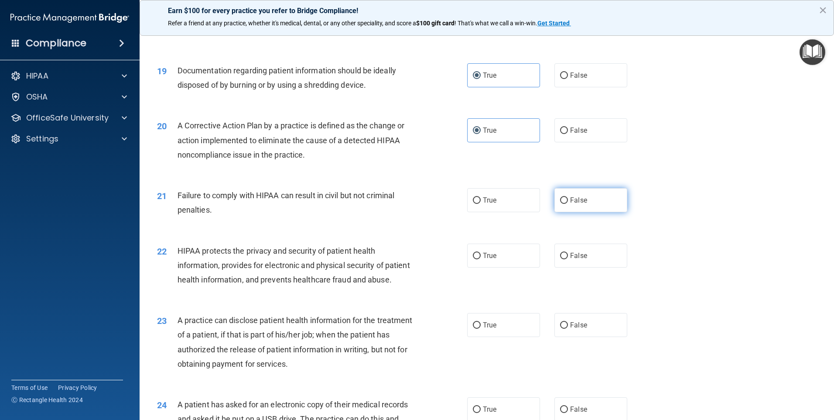
radio input "true"
click at [513, 268] on label "True" at bounding box center [503, 256] width 73 height 24
click at [481, 259] on input "True" at bounding box center [477, 256] width 8 height 7
radio input "true"
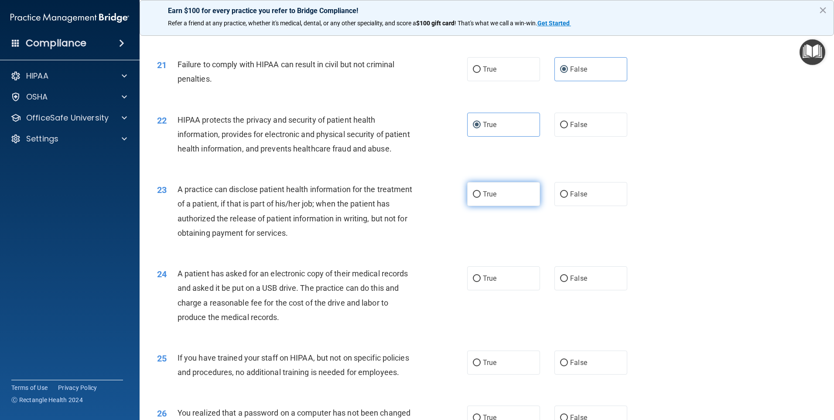
scroll to position [1353, 0]
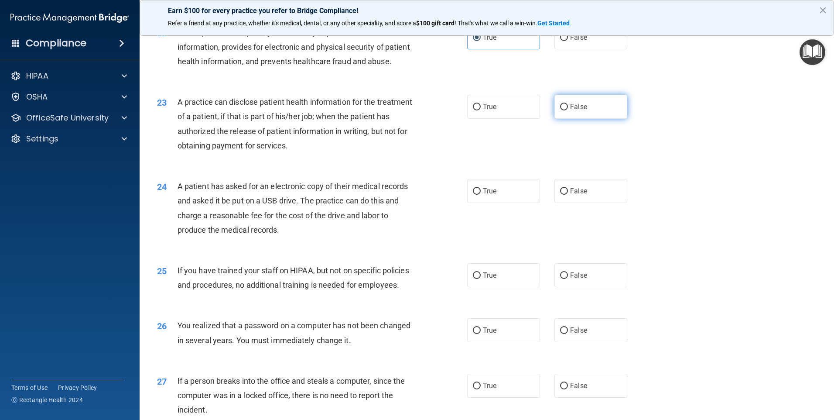
click at [559, 119] on label "False" at bounding box center [591, 107] width 73 height 24
click at [560, 110] on input "False" at bounding box center [564, 107] width 8 height 7
radio input "true"
drag, startPoint x: 509, startPoint y: 224, endPoint x: 521, endPoint y: 254, distance: 32.2
click at [509, 203] on label "True" at bounding box center [503, 191] width 73 height 24
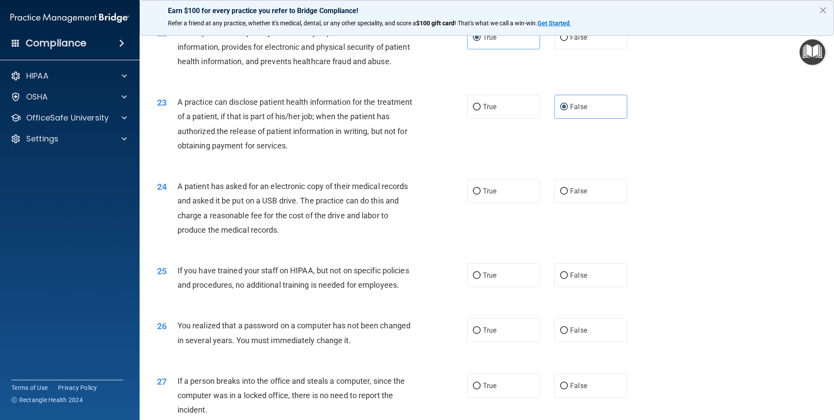
click at [481, 195] on input "True" at bounding box center [477, 191] width 8 height 7
radio input "true"
click at [565, 287] on label "False" at bounding box center [591, 275] width 73 height 24
click at [565, 279] on input "False" at bounding box center [564, 275] width 8 height 7
radio input "true"
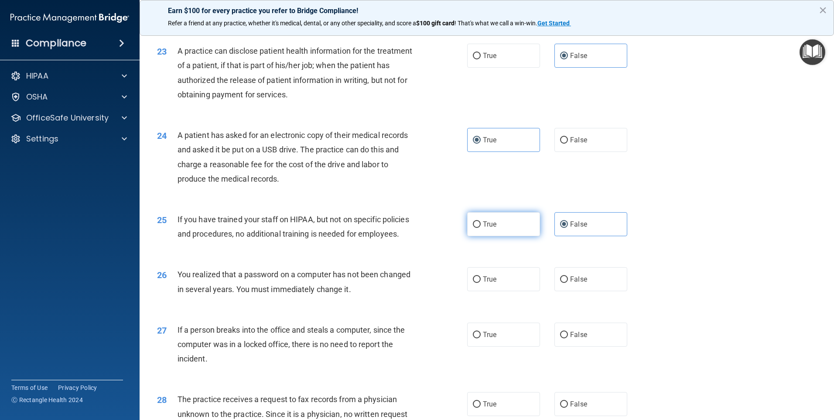
scroll to position [1528, 0]
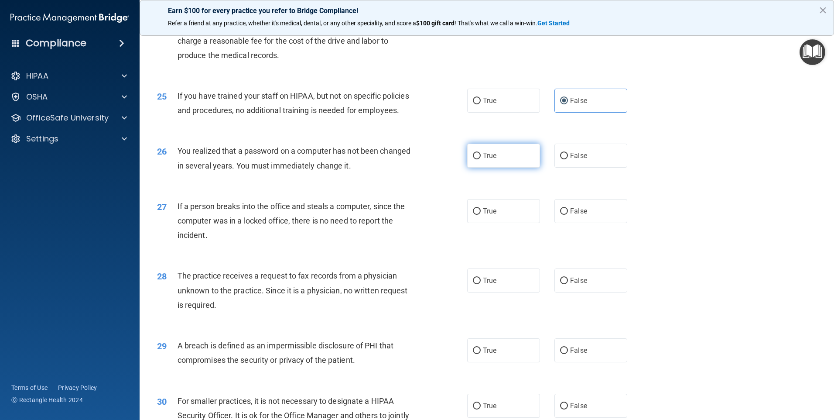
click at [479, 168] on label "True" at bounding box center [503, 156] width 73 height 24
click at [479, 159] on input "True" at bounding box center [477, 156] width 8 height 7
radio input "true"
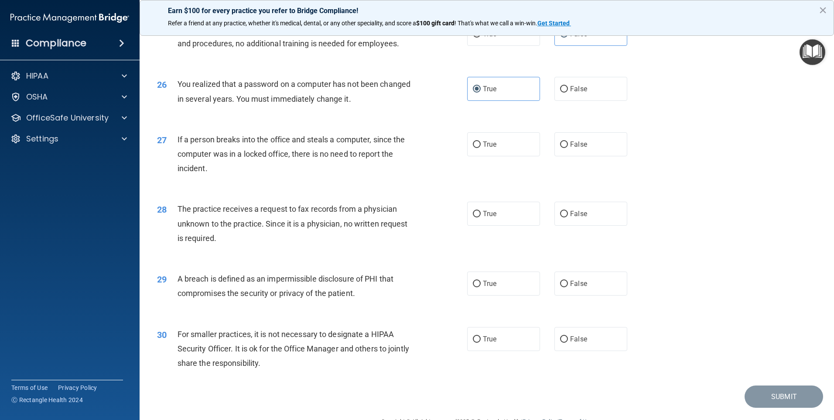
scroll to position [1615, 0]
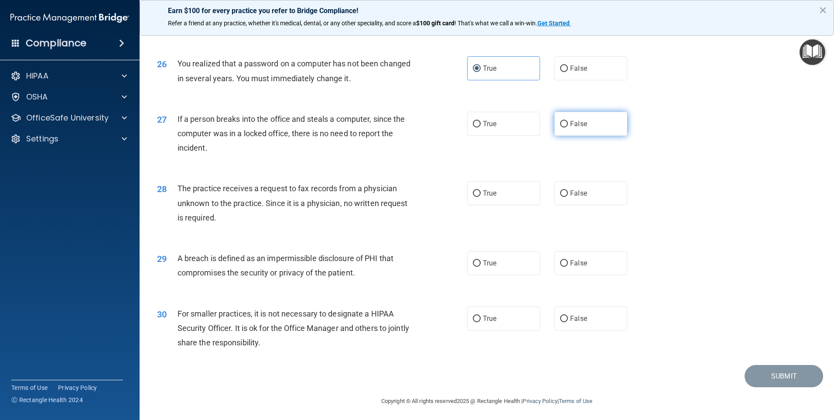
click at [584, 136] on label "False" at bounding box center [591, 124] width 73 height 24
click at [568, 127] on input "False" at bounding box center [564, 124] width 8 height 7
radio input "true"
click at [584, 205] on label "False" at bounding box center [591, 193] width 73 height 24
click at [568, 197] on input "False" at bounding box center [564, 193] width 8 height 7
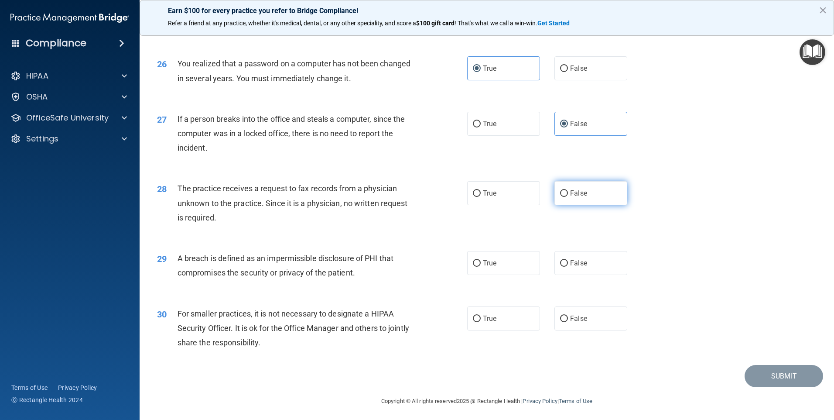
radio input "true"
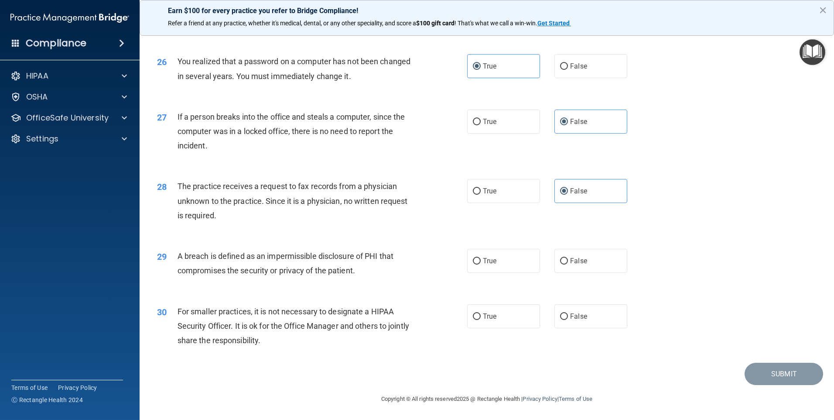
scroll to position [1660, 0]
click at [511, 264] on label "True" at bounding box center [503, 261] width 73 height 24
click at [481, 264] on input "True" at bounding box center [477, 261] width 8 height 7
radio input "true"
click at [570, 313] on span "False" at bounding box center [578, 316] width 17 height 8
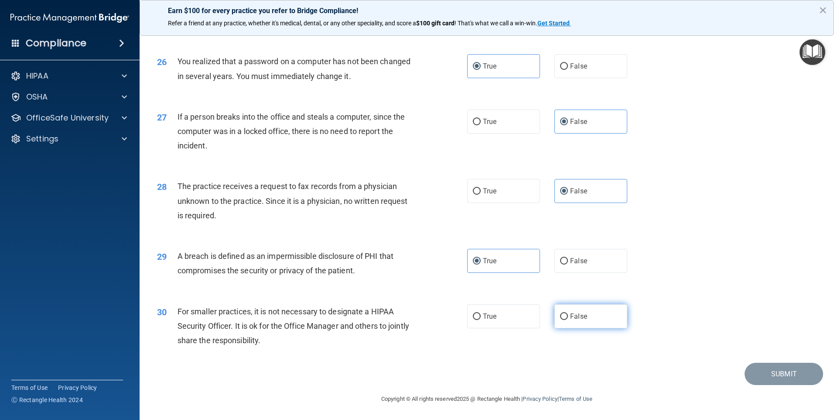
click at [567, 313] on input "False" at bounding box center [564, 316] width 8 height 7
radio input "true"
click at [798, 372] on button "Submit" at bounding box center [784, 374] width 79 height 22
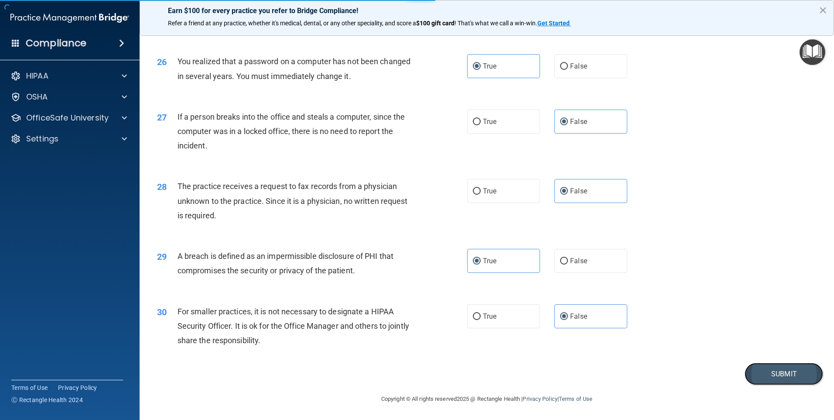
click at [745, 371] on button "Submit" at bounding box center [784, 374] width 79 height 22
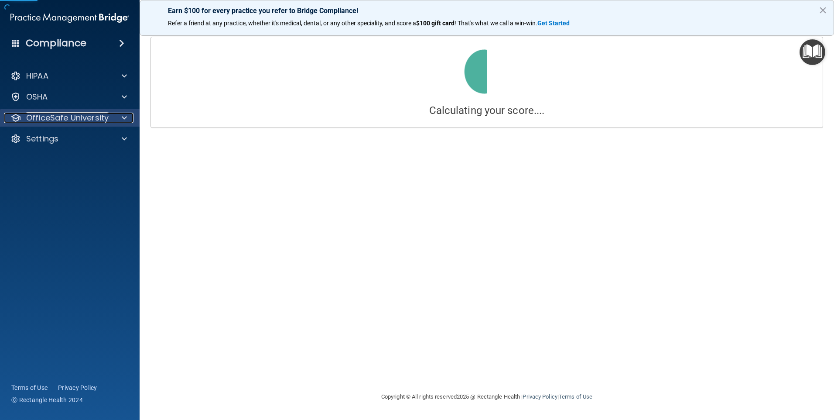
click at [89, 115] on p "OfficeSafe University" at bounding box center [67, 118] width 82 height 10
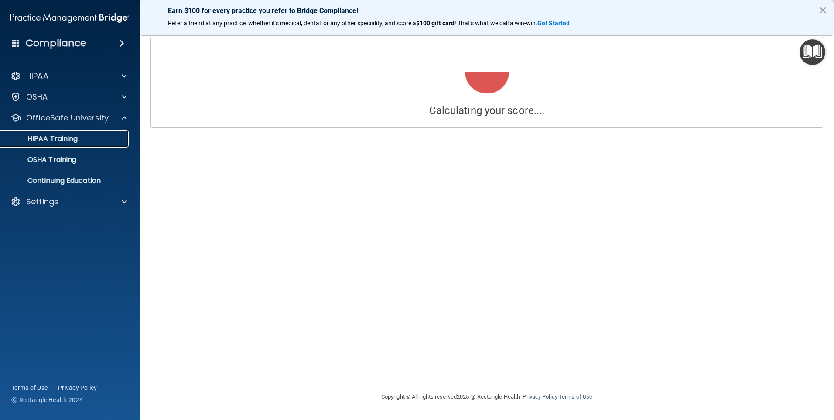
click at [85, 139] on div "HIPAA Training" at bounding box center [65, 138] width 119 height 9
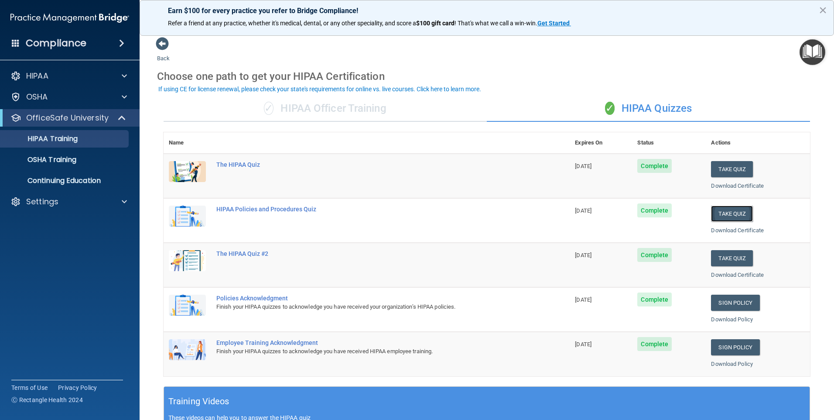
click at [721, 212] on button "Take Quiz" at bounding box center [732, 214] width 42 height 16
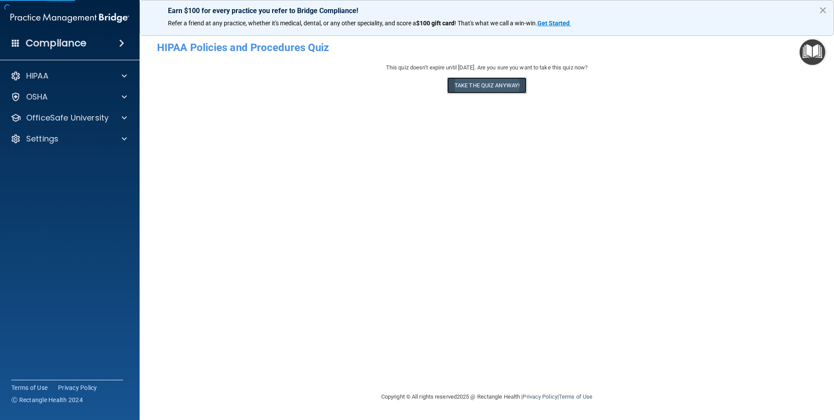
click at [481, 79] on button "Take the quiz anyway!" at bounding box center [486, 85] width 79 height 16
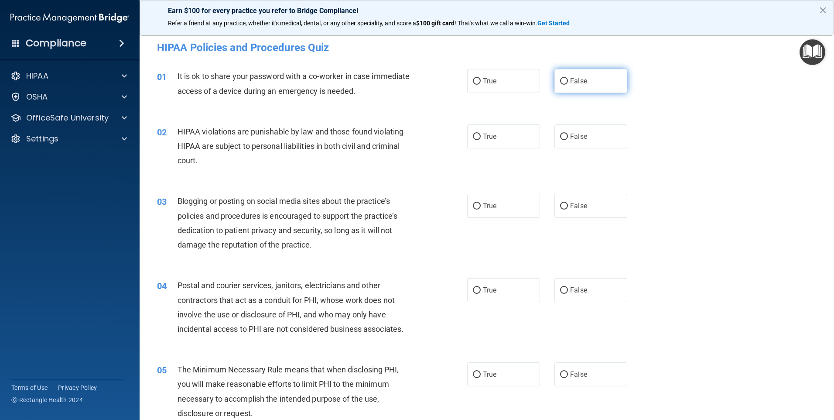
click at [563, 84] on input "False" at bounding box center [564, 81] width 8 height 7
radio input "true"
click at [493, 132] on span "True" at bounding box center [490, 136] width 14 height 8
click at [481, 134] on input "True" at bounding box center [477, 137] width 8 height 7
radio input "true"
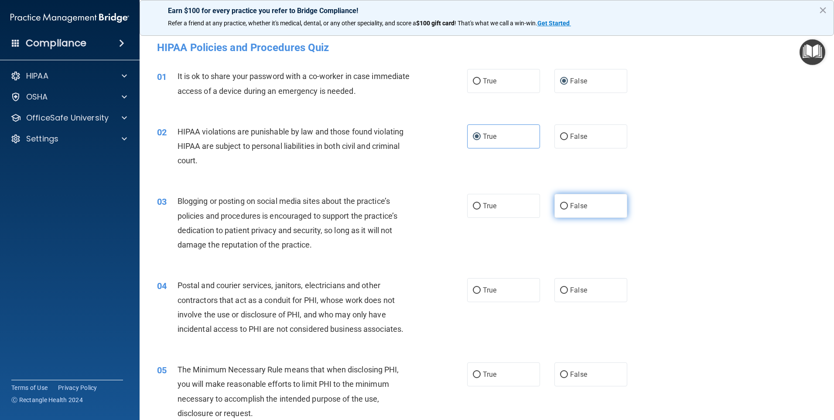
click at [556, 203] on label "False" at bounding box center [591, 206] width 73 height 24
click at [560, 203] on input "False" at bounding box center [564, 206] width 8 height 7
radio input "true"
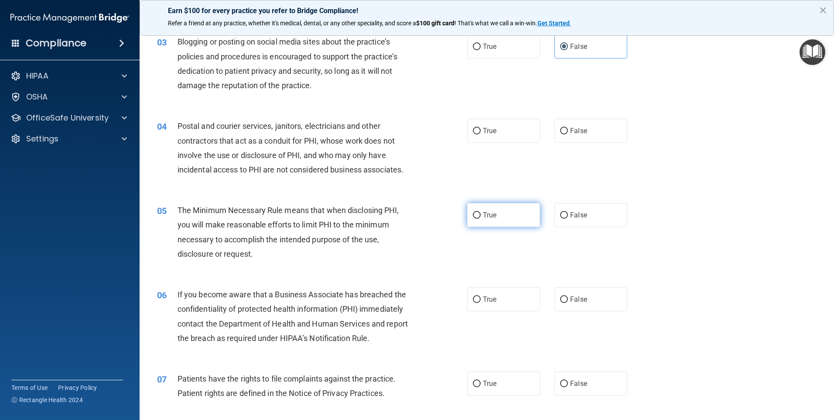
scroll to position [175, 0]
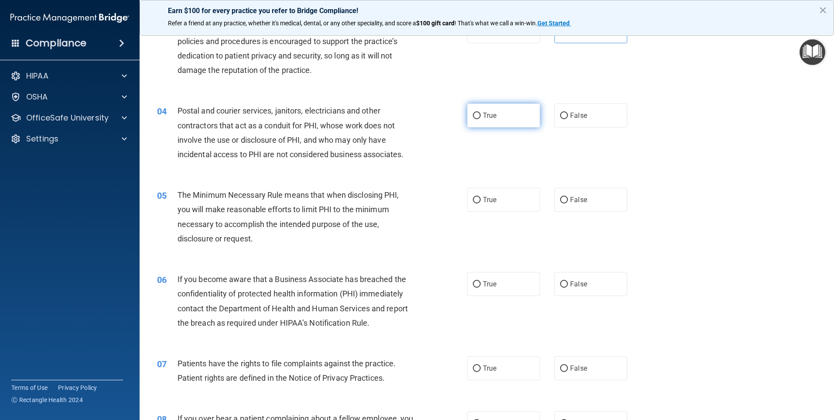
click at [473, 121] on label "True" at bounding box center [503, 115] width 73 height 24
click at [473, 119] on input "True" at bounding box center [477, 116] width 8 height 7
radio input "true"
click at [506, 196] on label "True" at bounding box center [503, 200] width 73 height 24
click at [481, 197] on input "True" at bounding box center [477, 200] width 8 height 7
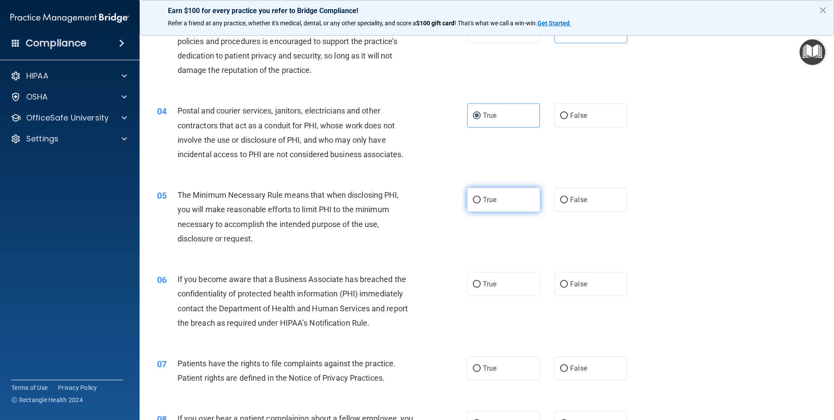
radio input "true"
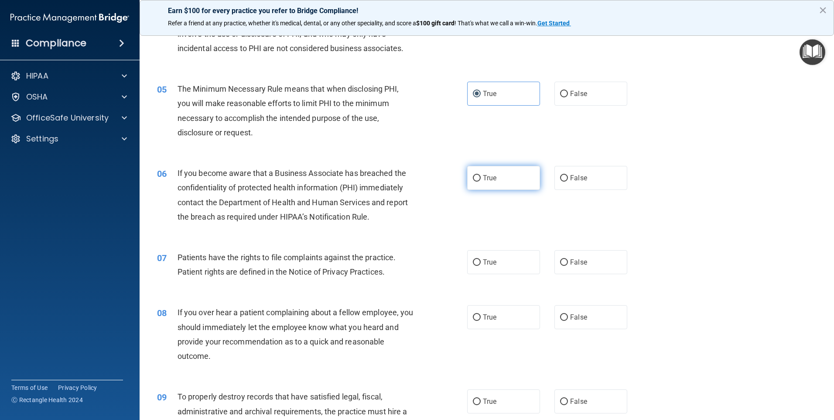
scroll to position [306, 0]
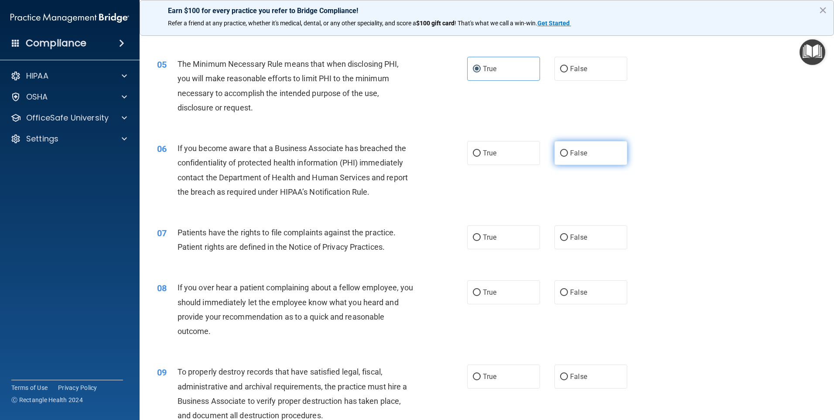
click at [589, 149] on label "False" at bounding box center [591, 153] width 73 height 24
click at [568, 150] on input "False" at bounding box center [564, 153] width 8 height 7
radio input "true"
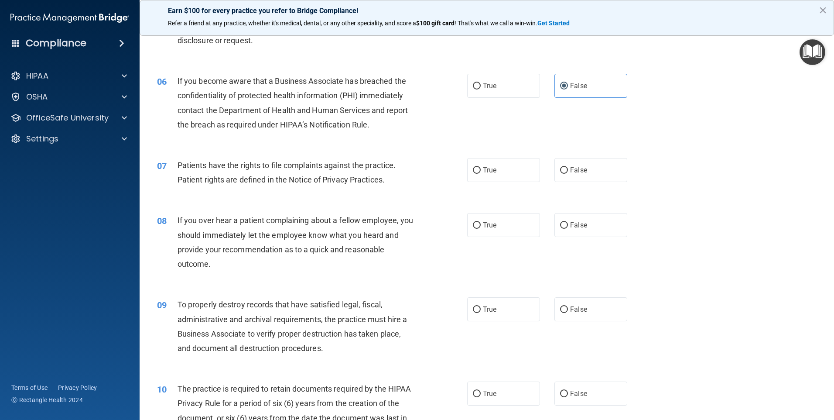
scroll to position [393, 0]
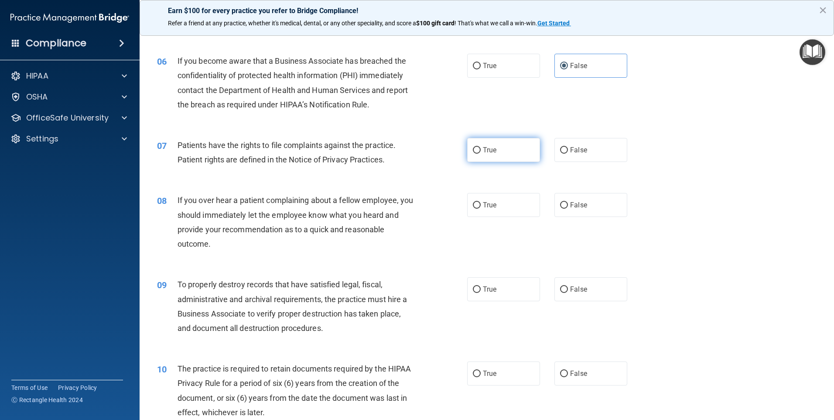
click at [498, 159] on div "07 Patients have the rights to file complaints against the practice. Patient ri…" at bounding box center [487, 154] width 673 height 55
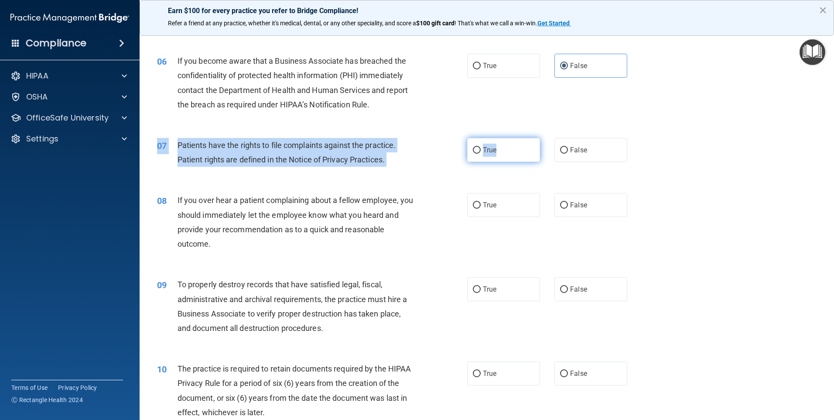
click at [497, 155] on label "True" at bounding box center [503, 150] width 73 height 24
click at [481, 154] on input "True" at bounding box center [477, 150] width 8 height 7
radio input "true"
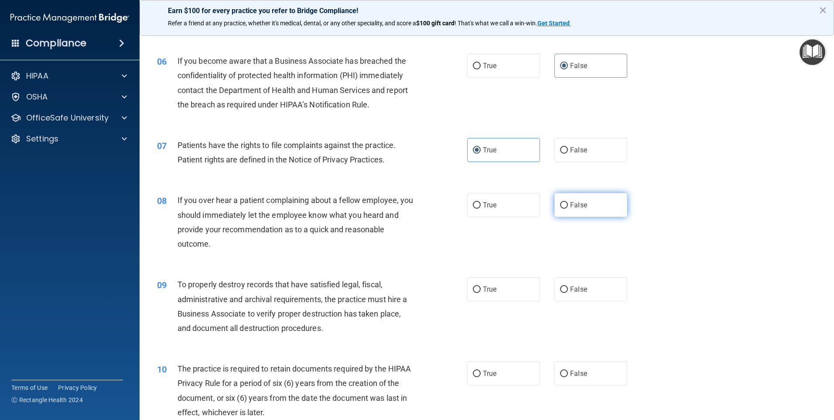
click at [598, 208] on label "False" at bounding box center [591, 205] width 73 height 24
click at [568, 208] on input "False" at bounding box center [564, 205] width 8 height 7
radio input "true"
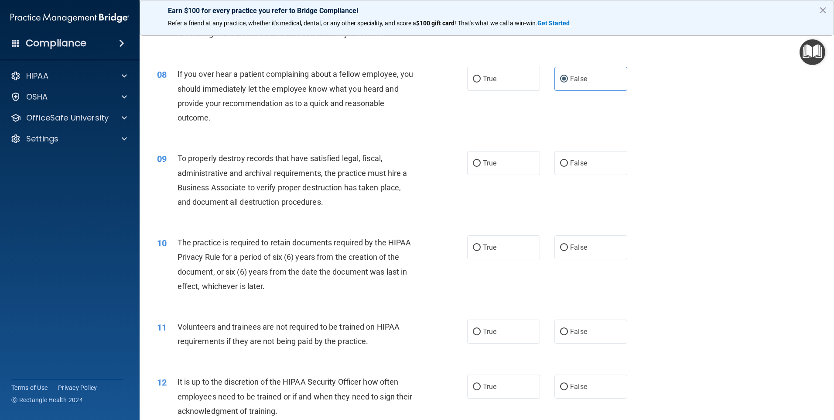
scroll to position [524, 0]
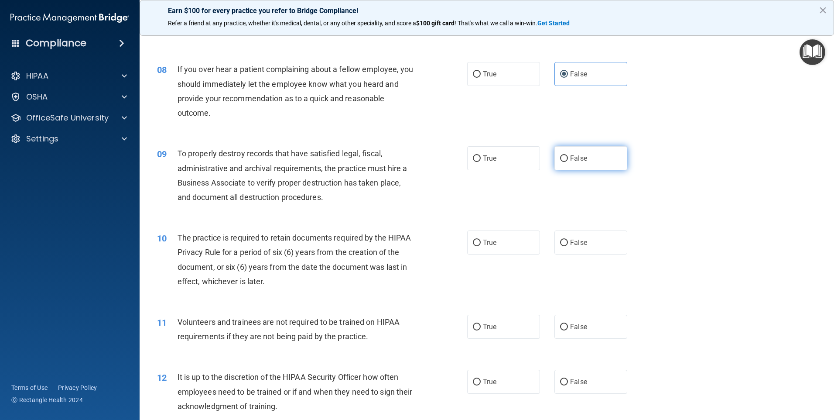
click at [570, 169] on label "False" at bounding box center [591, 158] width 73 height 24
click at [568, 162] on input "False" at bounding box center [564, 158] width 8 height 7
radio input "true"
click at [487, 244] on span "True" at bounding box center [490, 242] width 14 height 8
click at [481, 244] on input "True" at bounding box center [477, 243] width 8 height 7
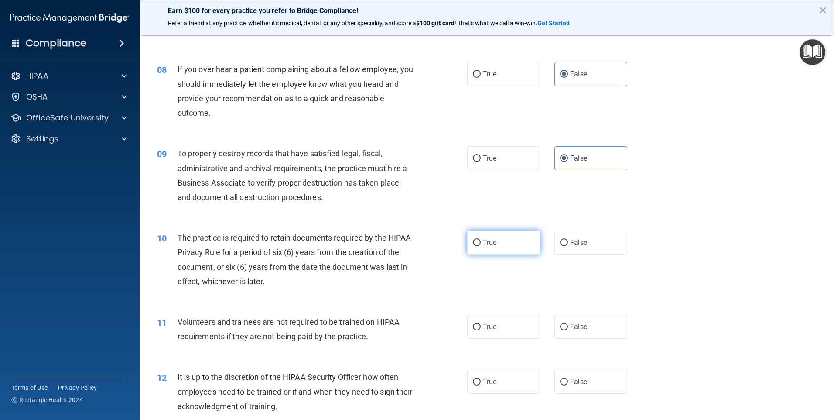
radio input "true"
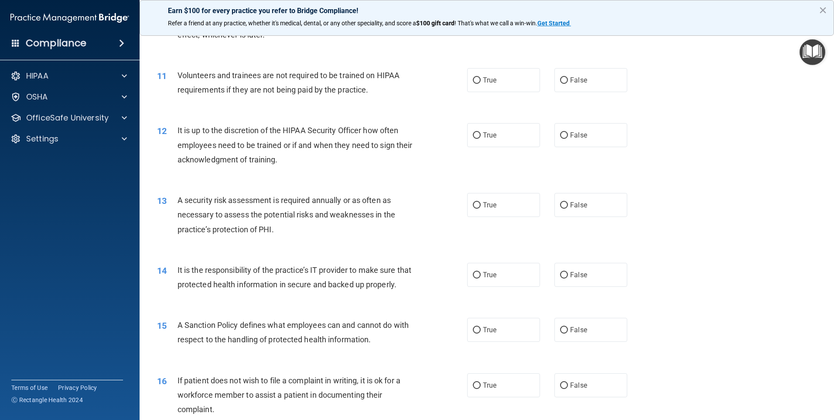
scroll to position [786, 0]
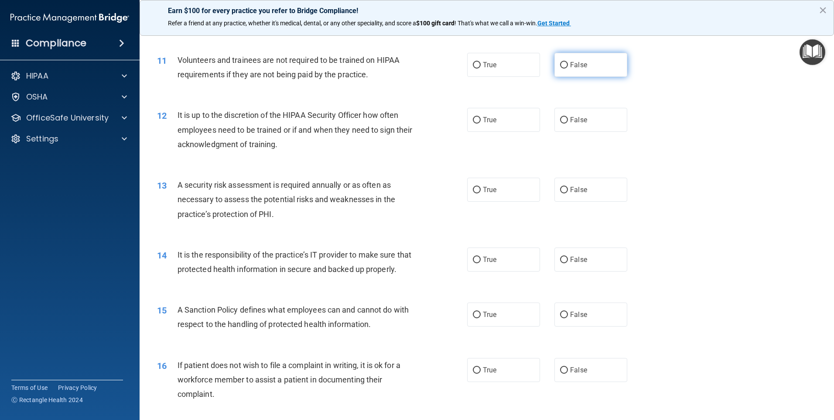
click at [580, 67] on span "False" at bounding box center [578, 65] width 17 height 8
click at [568, 67] on input "False" at bounding box center [564, 65] width 8 height 7
radio input "true"
click at [587, 131] on label "False" at bounding box center [591, 120] width 73 height 24
click at [568, 124] on input "False" at bounding box center [564, 120] width 8 height 7
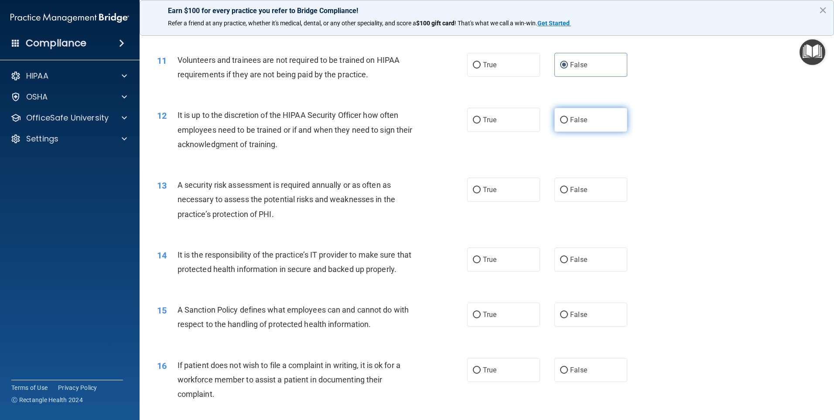
radio input "true"
click at [511, 190] on label "True" at bounding box center [503, 190] width 73 height 24
click at [481, 190] on input "True" at bounding box center [477, 190] width 8 height 7
radio input "true"
click at [555, 258] on label "False" at bounding box center [591, 259] width 73 height 24
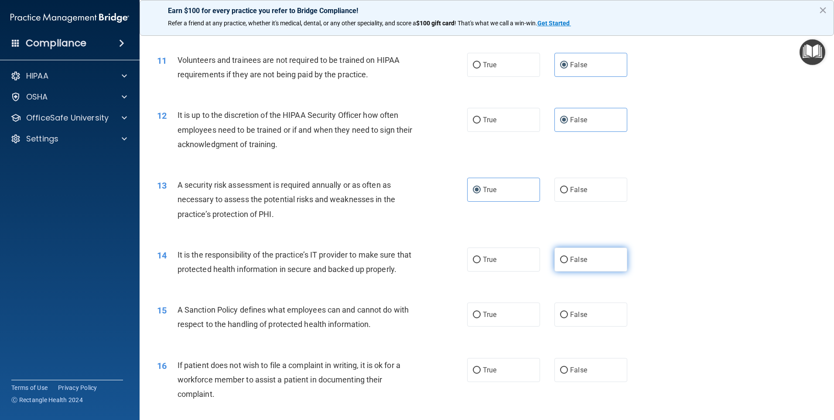
click at [560, 258] on input "False" at bounding box center [564, 260] width 8 height 7
radio input "true"
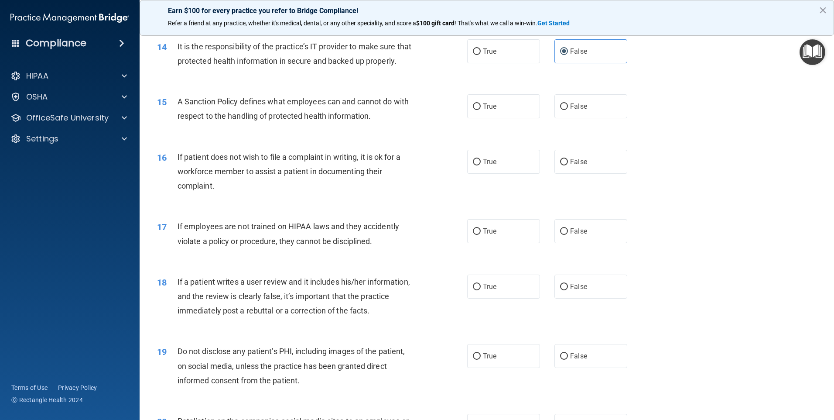
scroll to position [1004, 0]
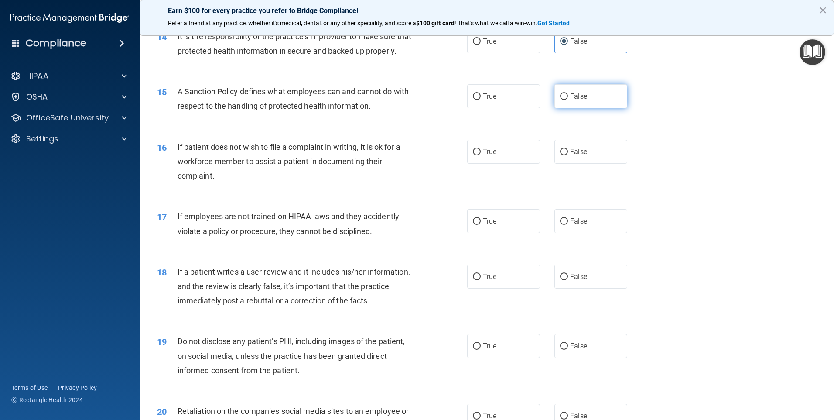
click at [572, 108] on label "False" at bounding box center [591, 96] width 73 height 24
click at [568, 100] on input "False" at bounding box center [564, 96] width 8 height 7
radio input "true"
click at [491, 164] on label "True" at bounding box center [503, 152] width 73 height 24
click at [481, 155] on input "True" at bounding box center [477, 152] width 8 height 7
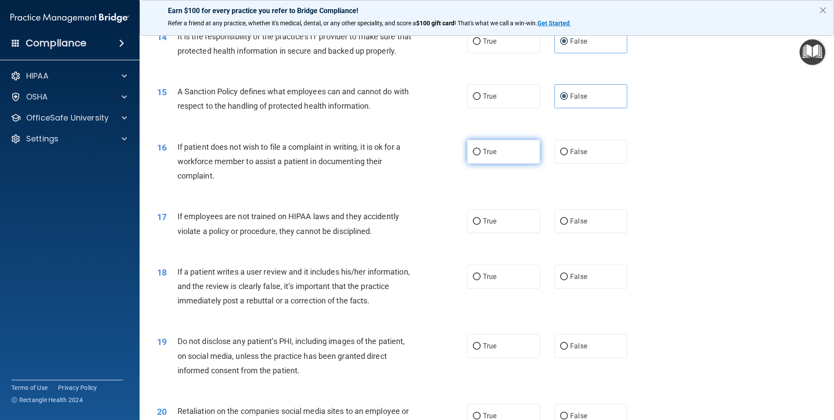
radio input "true"
click at [578, 233] on label "False" at bounding box center [591, 221] width 73 height 24
click at [568, 225] on input "False" at bounding box center [564, 221] width 8 height 7
radio input "true"
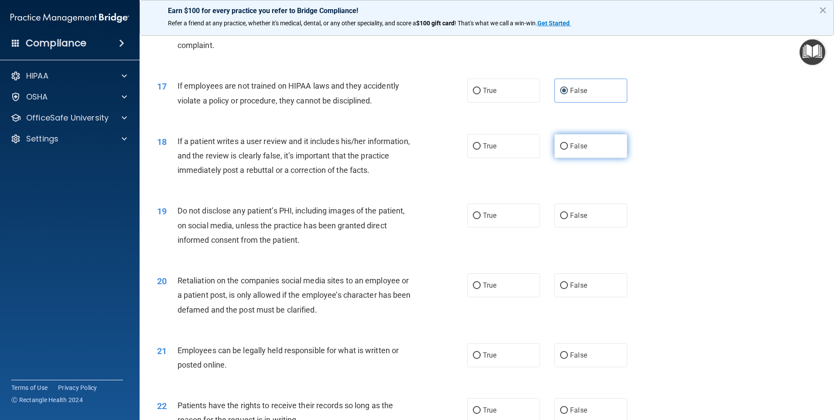
scroll to position [1135, 0]
click at [570, 150] on span "False" at bounding box center [578, 145] width 17 height 8
click at [568, 149] on input "False" at bounding box center [564, 146] width 8 height 7
radio input "true"
click at [512, 227] on label "True" at bounding box center [503, 215] width 73 height 24
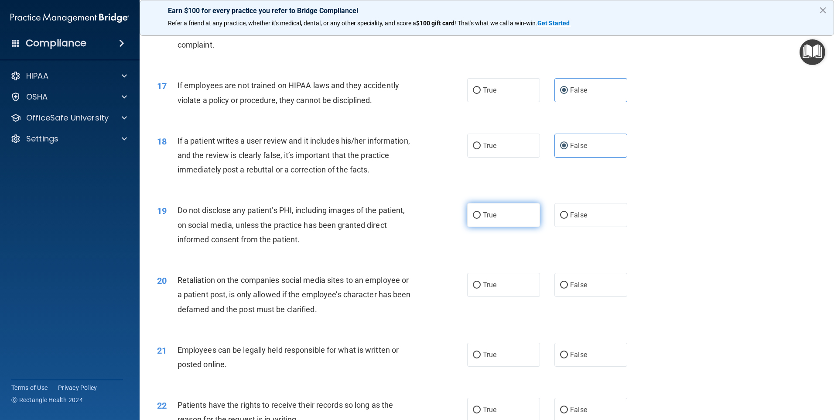
click at [481, 219] on input "True" at bounding box center [477, 215] width 8 height 7
radio input "true"
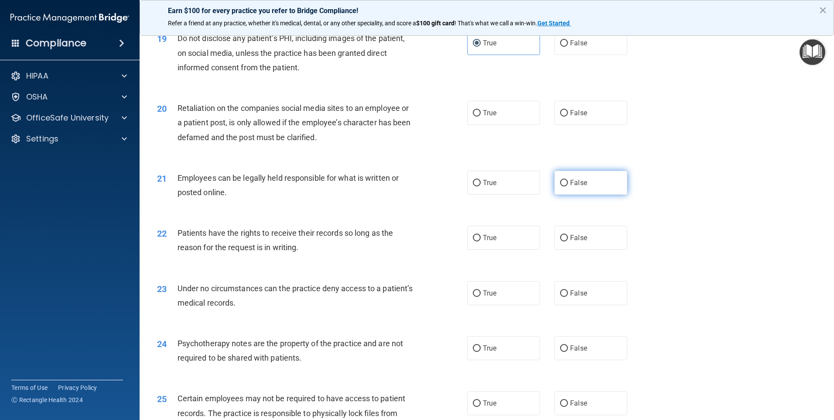
scroll to position [1309, 0]
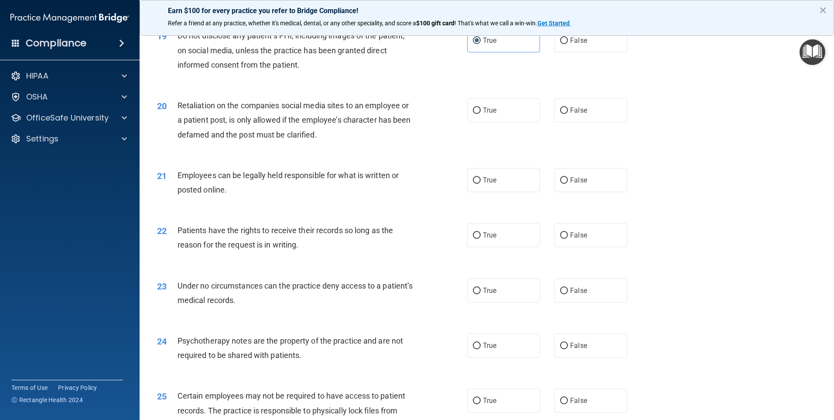
click at [584, 137] on div "20 Retaliation on the companies social media sites to an employee or a patient …" at bounding box center [487, 122] width 673 height 70
click at [583, 122] on label "False" at bounding box center [591, 110] width 73 height 24
click at [568, 114] on input "False" at bounding box center [564, 110] width 8 height 7
radio input "true"
click at [493, 184] on span "True" at bounding box center [490, 180] width 14 height 8
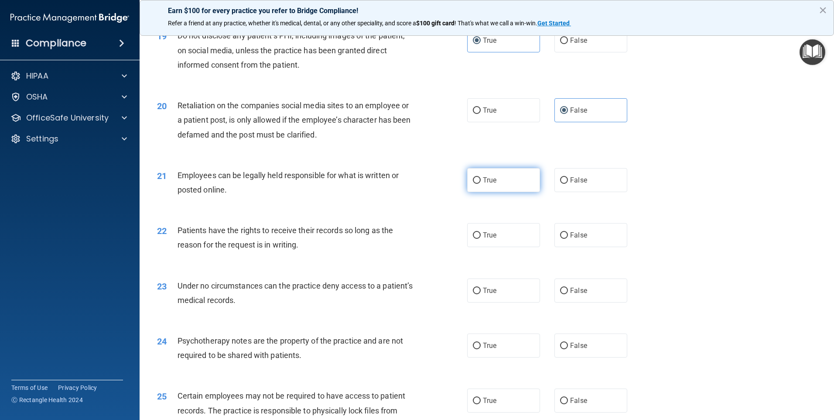
click at [481, 184] on input "True" at bounding box center [477, 180] width 8 height 7
radio input "true"
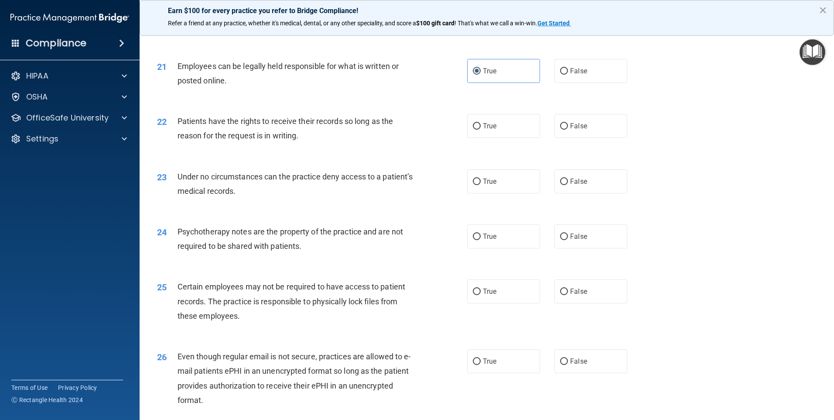
scroll to position [1440, 0]
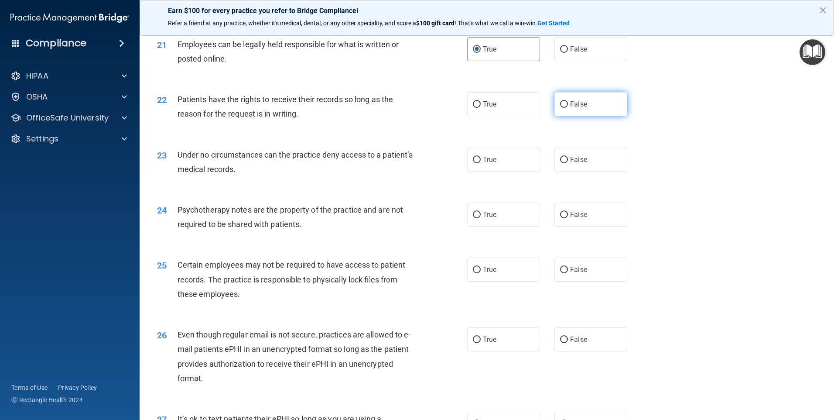
click at [581, 116] on label "False" at bounding box center [591, 104] width 73 height 24
click at [568, 108] on input "False" at bounding box center [564, 104] width 8 height 7
radio input "true"
click at [578, 172] on label "False" at bounding box center [591, 160] width 73 height 24
click at [568, 163] on input "False" at bounding box center [564, 160] width 8 height 7
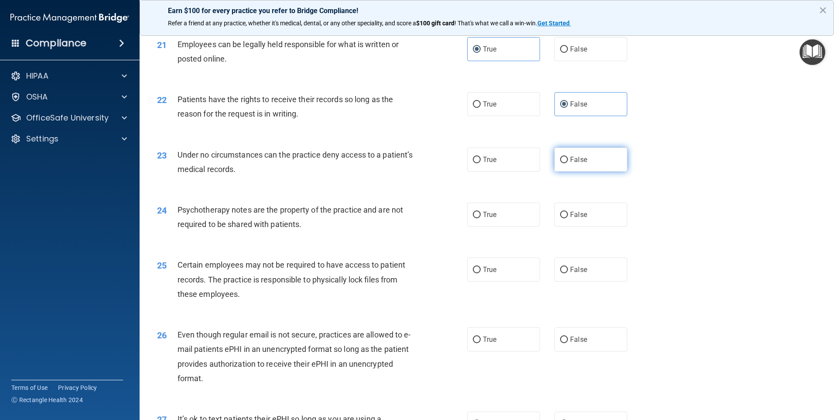
radio input "true"
click at [522, 227] on label "True" at bounding box center [503, 215] width 73 height 24
click at [481, 218] on input "True" at bounding box center [477, 215] width 8 height 7
radio input "true"
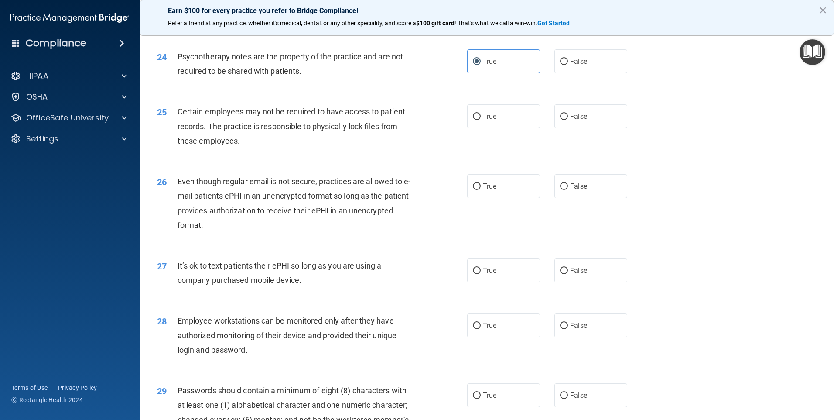
scroll to position [1615, 0]
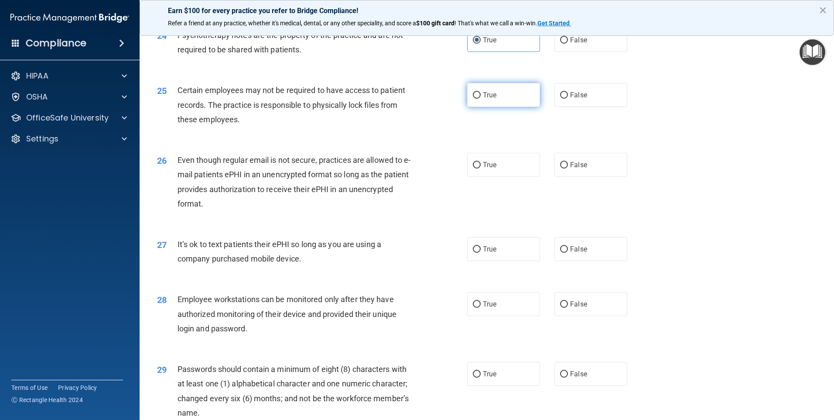
click at [530, 107] on label "True" at bounding box center [503, 95] width 73 height 24
click at [481, 99] on input "True" at bounding box center [477, 95] width 8 height 7
radio input "true"
click at [522, 175] on label "True" at bounding box center [503, 165] width 73 height 24
click at [481, 168] on input "True" at bounding box center [477, 165] width 8 height 7
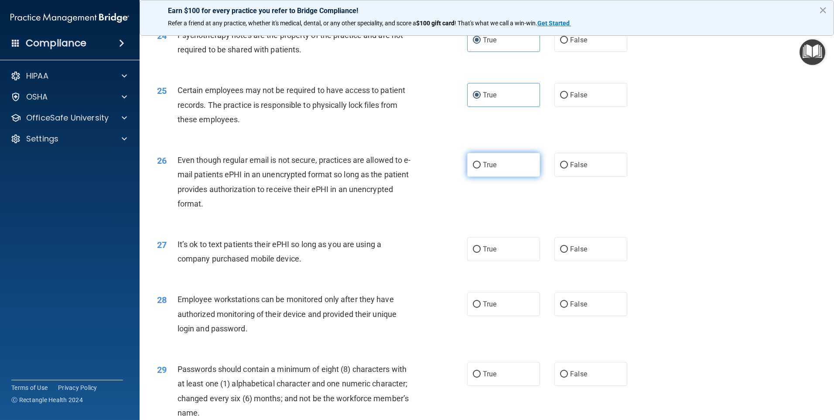
radio input "true"
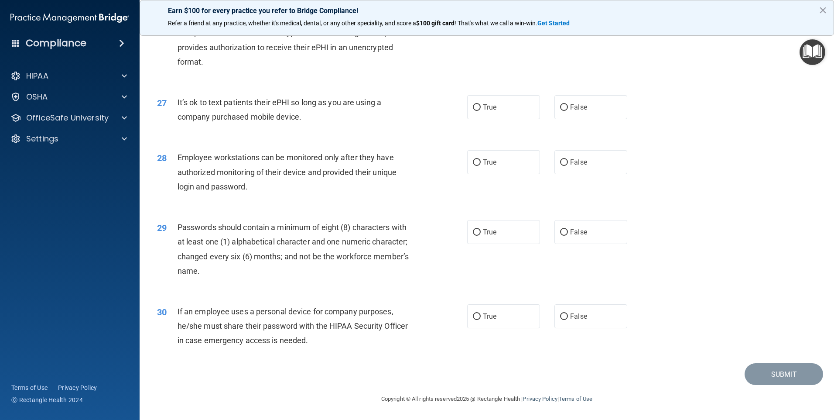
scroll to position [1771, 0]
click at [594, 108] on label "False" at bounding box center [591, 107] width 73 height 24
click at [568, 108] on input "False" at bounding box center [564, 107] width 8 height 7
radio input "true"
click at [570, 166] on span "False" at bounding box center [578, 162] width 17 height 8
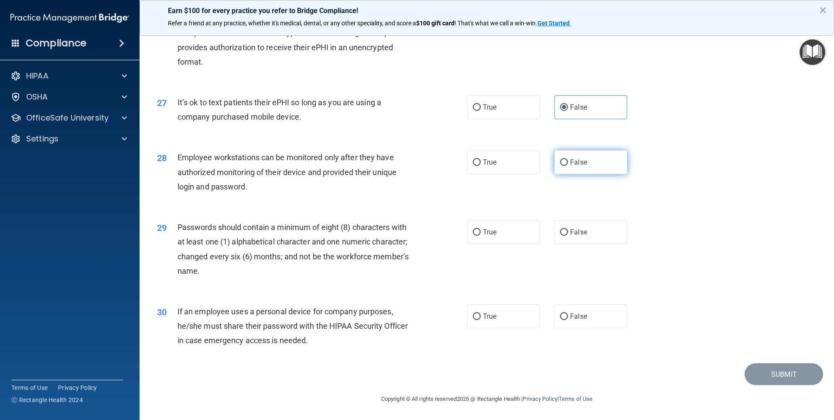
click at [568, 166] on input "False" at bounding box center [564, 162] width 8 height 7
radio input "true"
click at [499, 237] on label "True" at bounding box center [503, 232] width 73 height 24
click at [481, 236] on input "True" at bounding box center [477, 232] width 8 height 7
radio input "true"
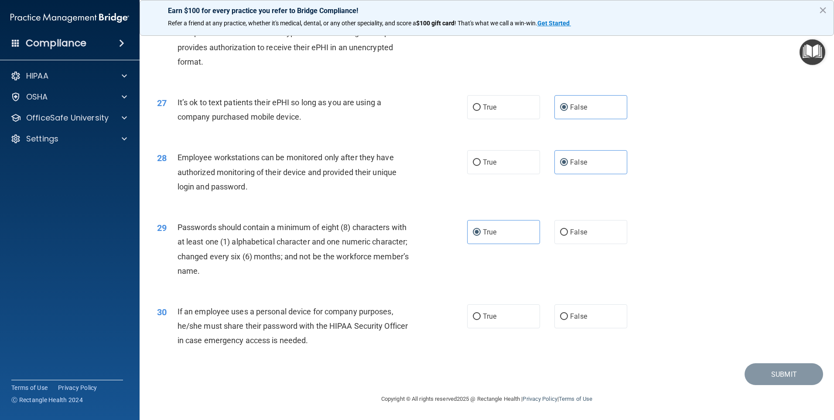
drag, startPoint x: 561, startPoint y: 322, endPoint x: 666, endPoint y: 321, distance: 105.6
click at [562, 322] on label "False" at bounding box center [591, 316] width 73 height 24
click at [562, 320] on input "False" at bounding box center [564, 316] width 8 height 7
radio input "true"
click at [782, 374] on button "Submit" at bounding box center [784, 374] width 79 height 22
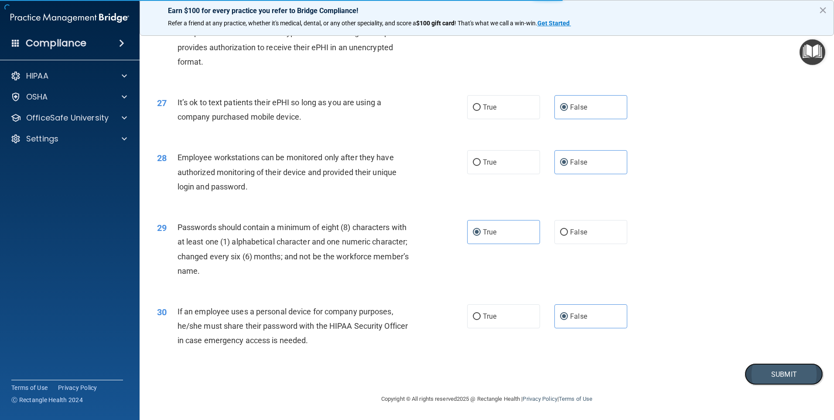
click at [792, 372] on button "Submit" at bounding box center [784, 374] width 79 height 22
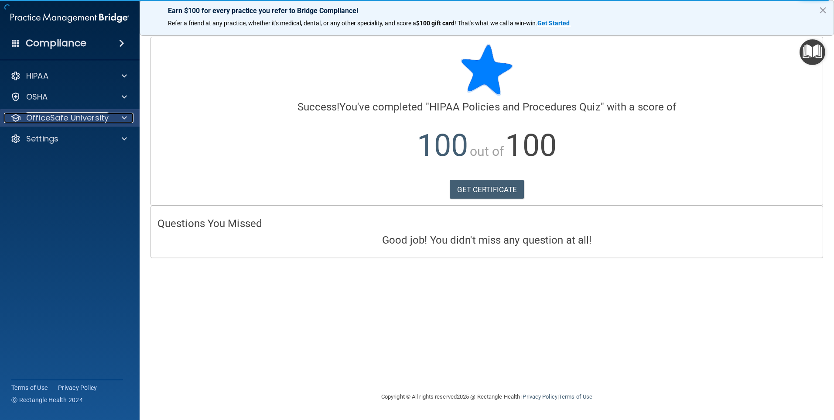
click at [41, 119] on p "OfficeSafe University" at bounding box center [67, 118] width 82 height 10
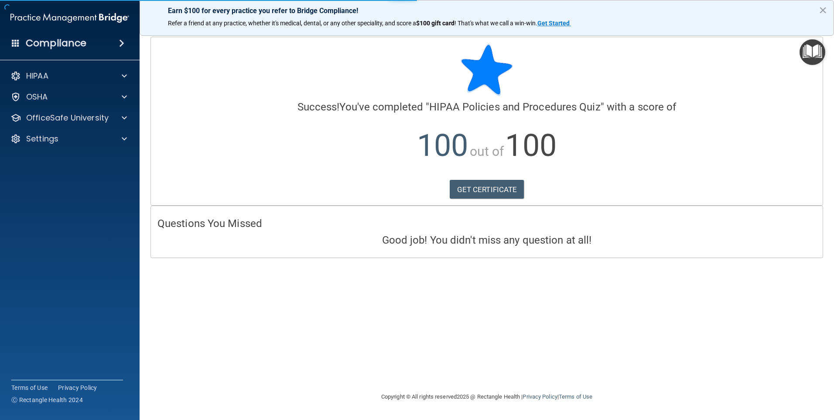
click at [67, 141] on div "HIPAA Documents and Policies Report an Incident Business Associates Emergency P…" at bounding box center [70, 109] width 140 height 91
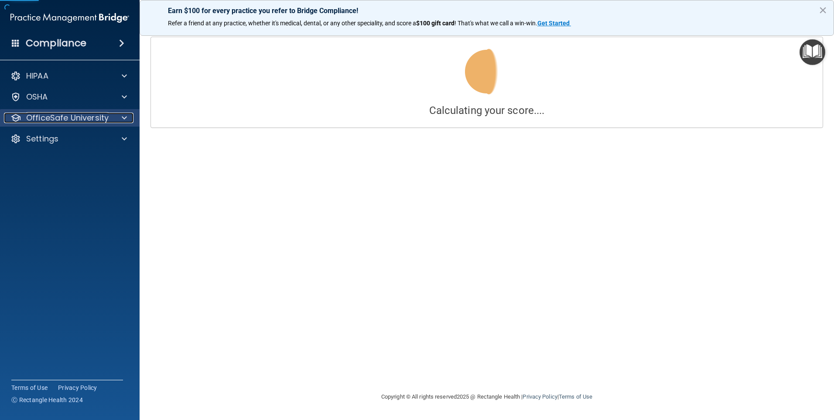
click at [78, 117] on p "OfficeSafe University" at bounding box center [67, 118] width 82 height 10
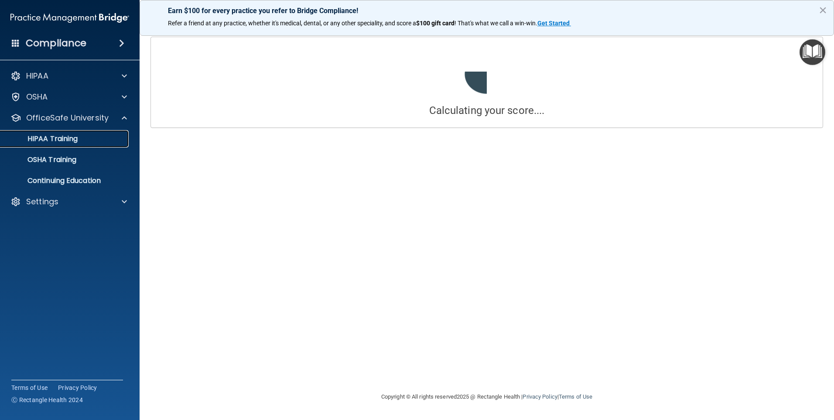
click at [75, 137] on p "HIPAA Training" at bounding box center [42, 138] width 72 height 9
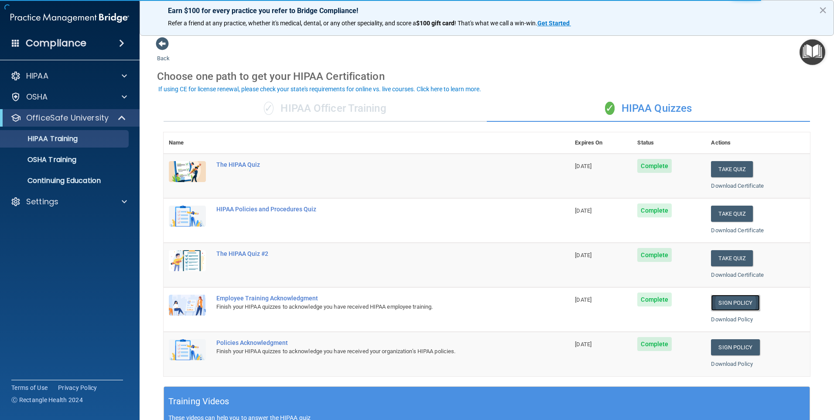
click at [741, 301] on link "Sign Policy" at bounding box center [735, 303] width 48 height 16
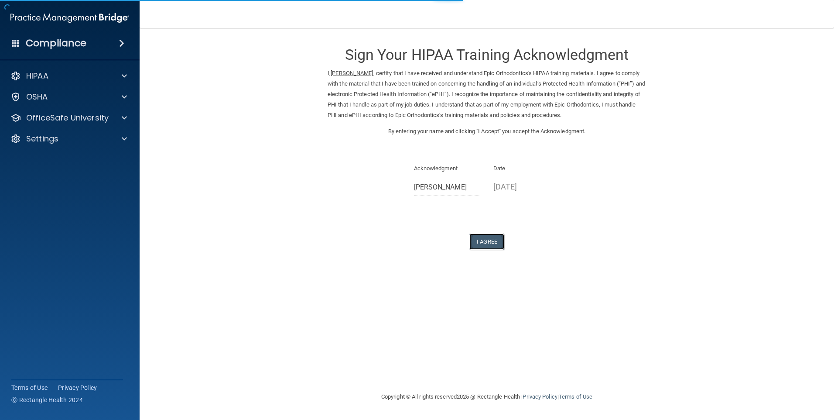
click at [494, 242] on button "I Agree" at bounding box center [487, 241] width 35 height 16
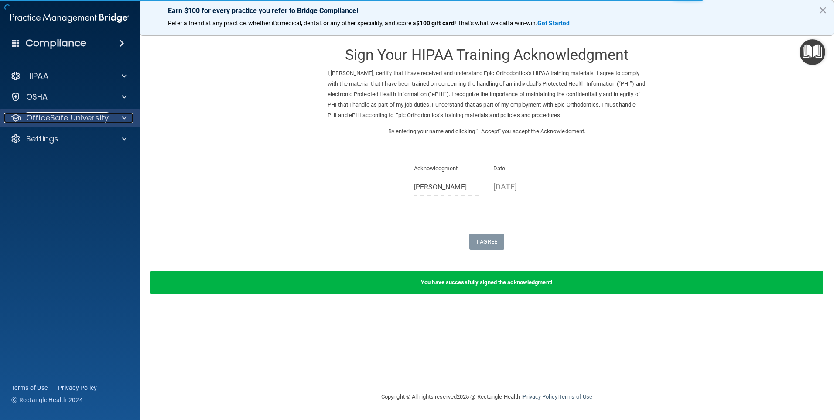
click at [81, 120] on p "OfficeSafe University" at bounding box center [67, 118] width 82 height 10
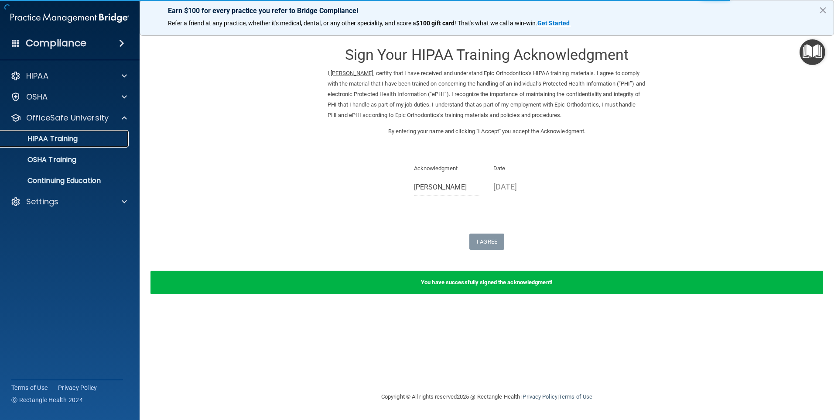
click at [78, 143] on link "HIPAA Training" at bounding box center [59, 138] width 137 height 17
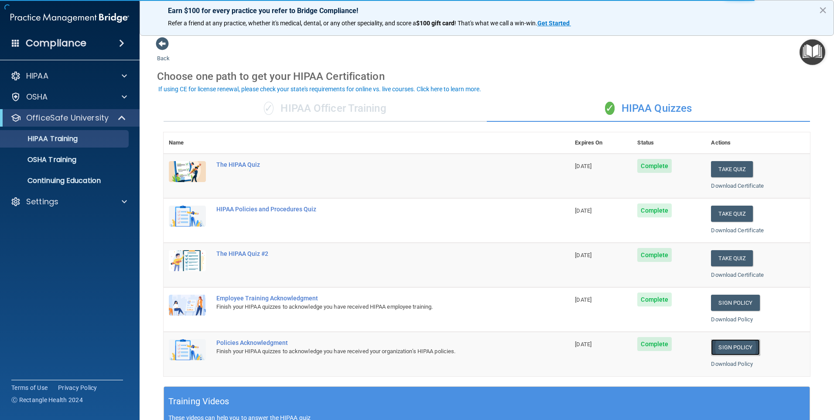
click at [732, 343] on link "Sign Policy" at bounding box center [735, 347] width 48 height 16
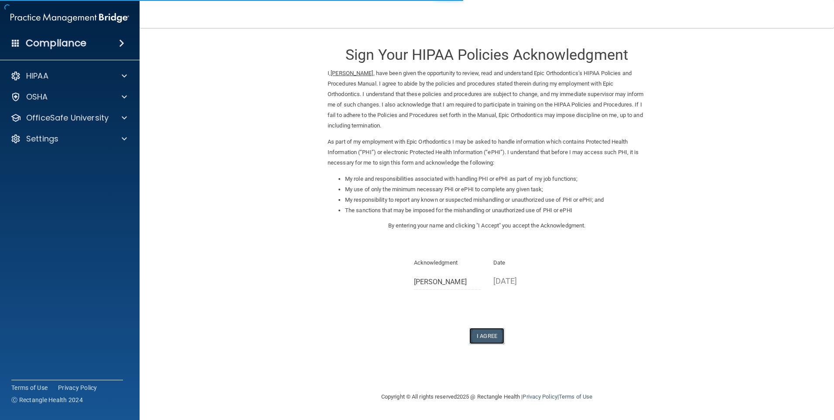
click at [499, 333] on button "I Agree" at bounding box center [487, 336] width 35 height 16
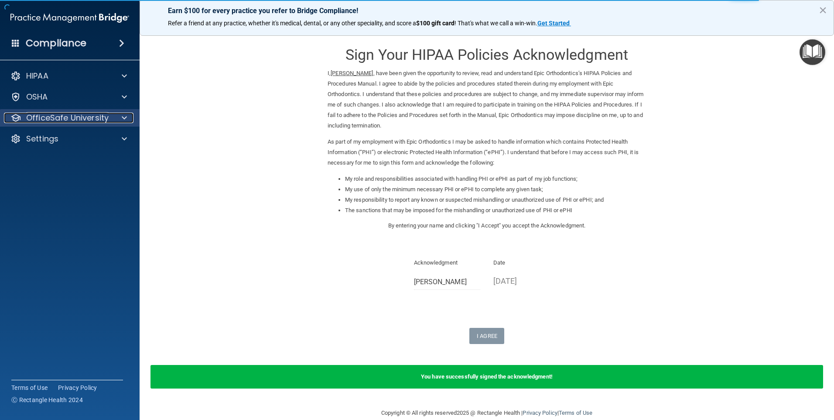
click at [44, 118] on p "OfficeSafe University" at bounding box center [67, 118] width 82 height 10
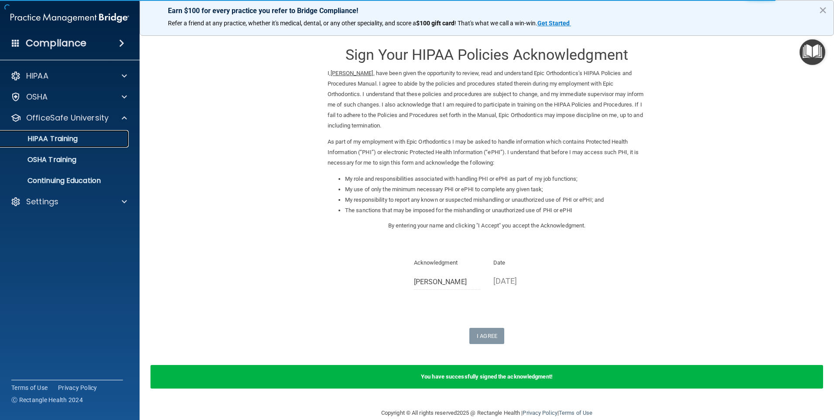
click at [63, 139] on p "HIPAA Training" at bounding box center [42, 138] width 72 height 9
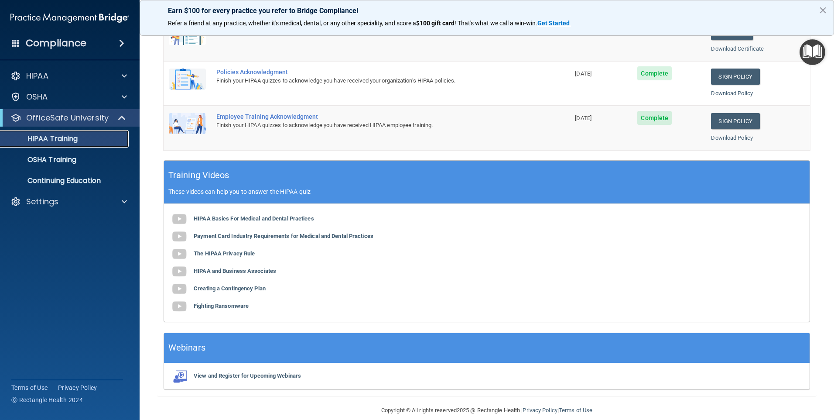
scroll to position [237, 0]
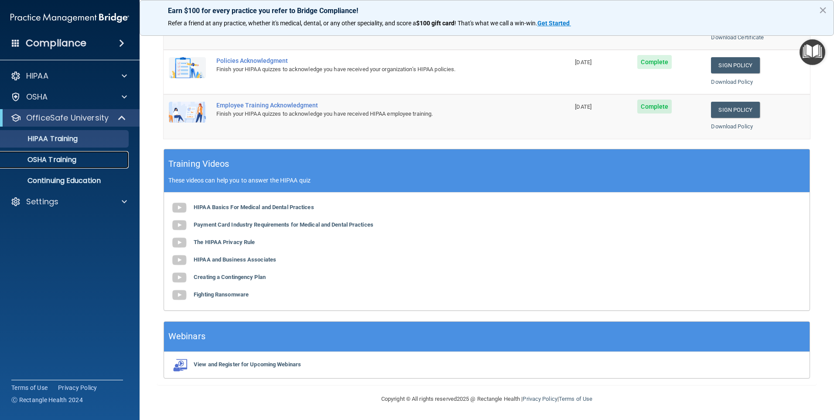
click at [56, 159] on p "OSHA Training" at bounding box center [41, 159] width 71 height 9
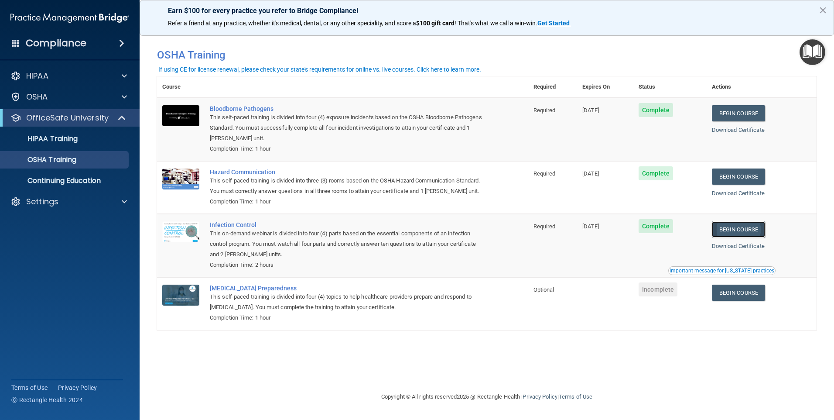
click at [740, 236] on link "Begin Course" at bounding box center [738, 229] width 53 height 16
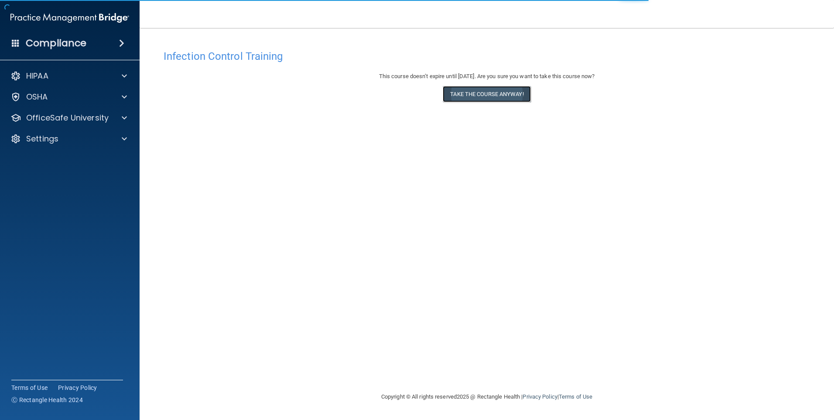
click at [509, 94] on button "Take the course anyway!" at bounding box center [487, 94] width 88 height 16
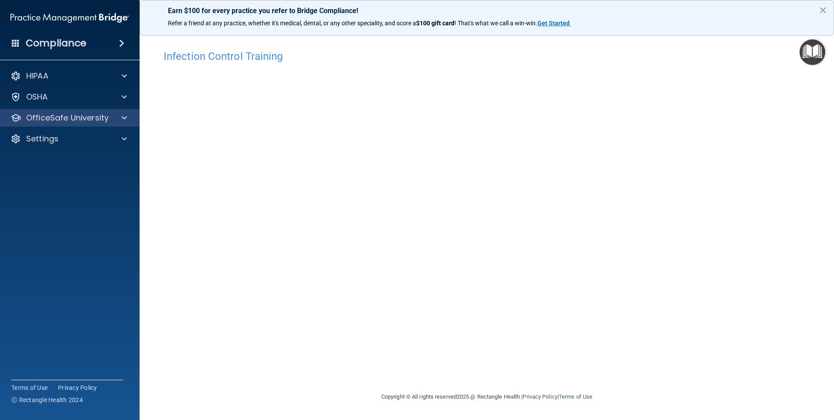
click at [51, 125] on div "OfficeSafe University" at bounding box center [70, 117] width 140 height 17
click at [68, 117] on p "OfficeSafe University" at bounding box center [67, 118] width 82 height 10
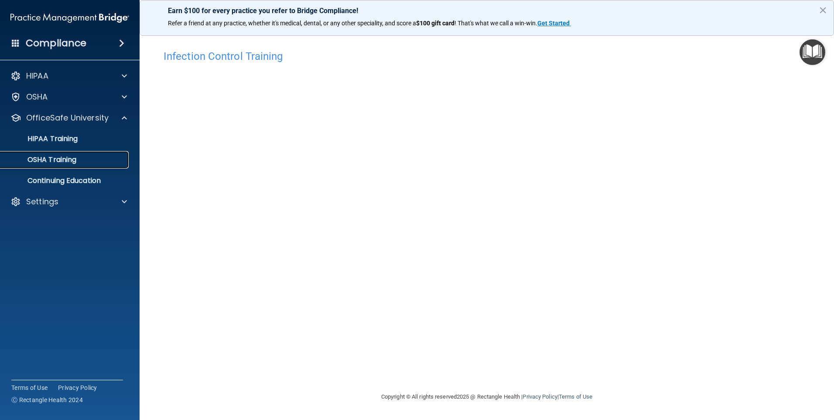
click at [58, 162] on p "OSHA Training" at bounding box center [41, 159] width 71 height 9
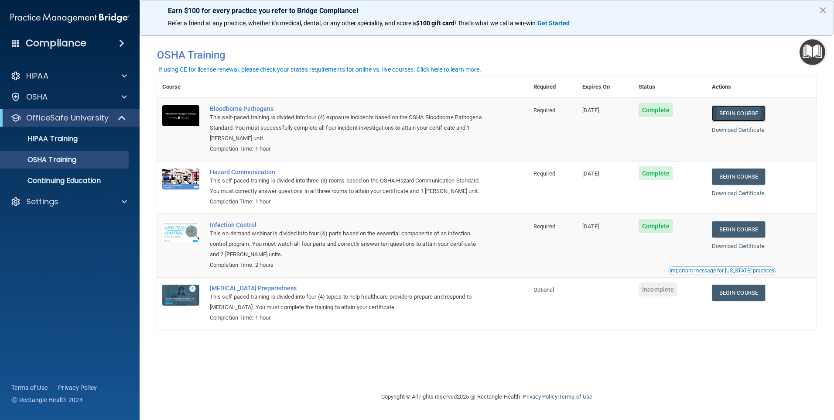
click at [730, 114] on link "Begin Course" at bounding box center [738, 113] width 53 height 16
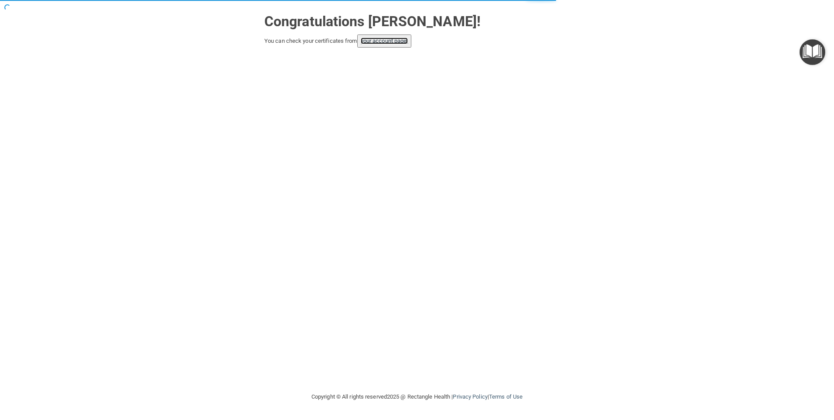
click at [385, 44] on link "your account page!" at bounding box center [385, 41] width 48 height 7
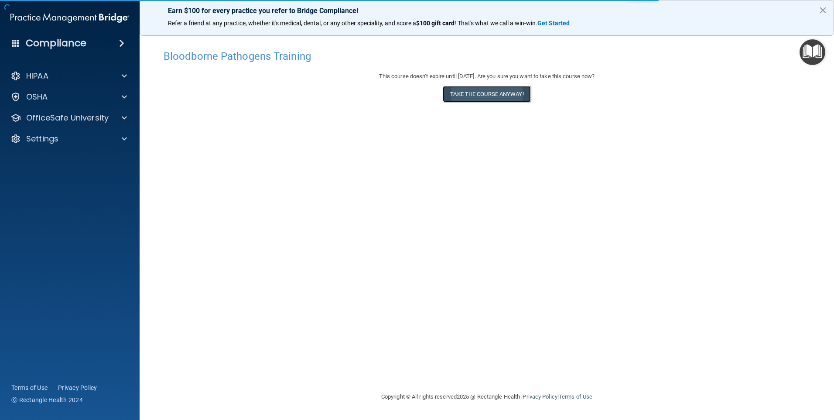
drag, startPoint x: 478, startPoint y: 93, endPoint x: 468, endPoint y: 93, distance: 10.5
click at [468, 93] on button "Take the course anyway!" at bounding box center [487, 94] width 88 height 16
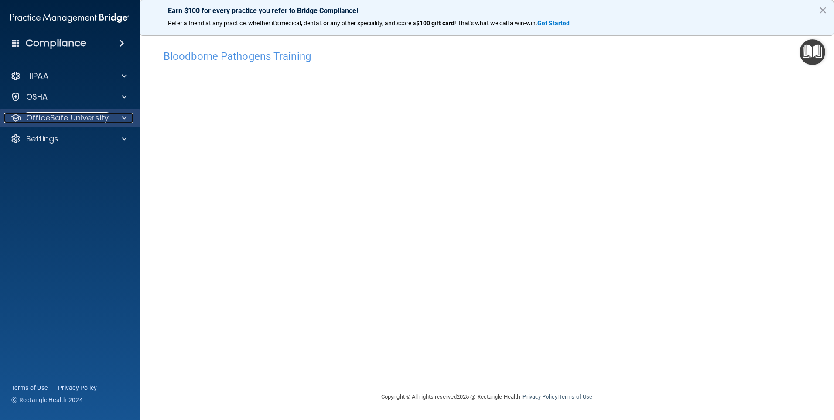
click at [102, 118] on p "OfficeSafe University" at bounding box center [67, 118] width 82 height 10
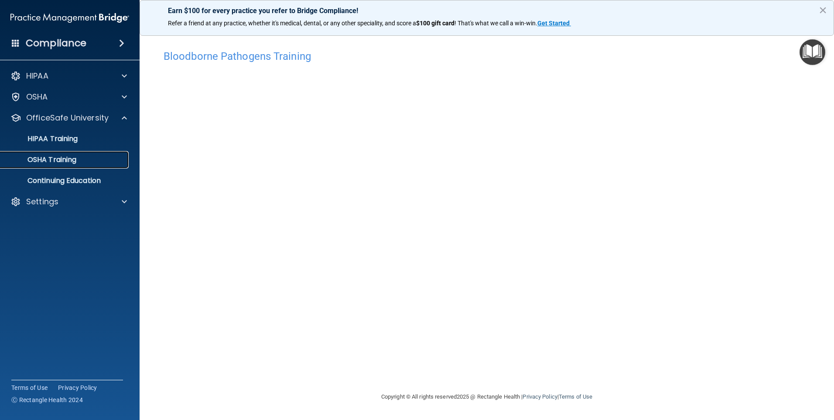
click at [69, 157] on p "OSHA Training" at bounding box center [41, 159] width 71 height 9
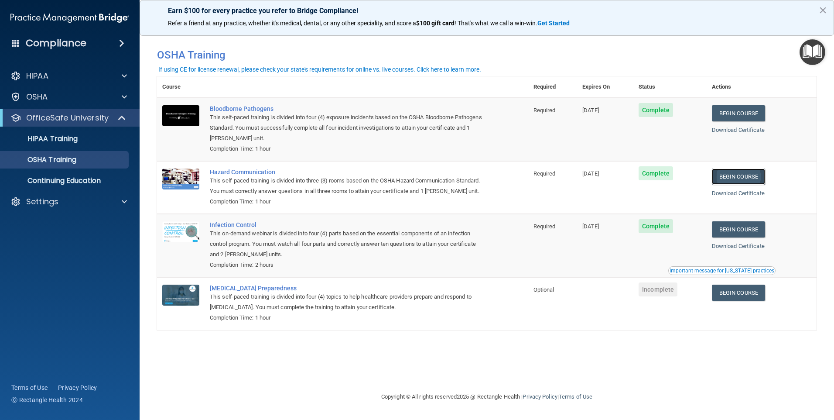
click at [759, 177] on link "Begin Course" at bounding box center [738, 176] width 53 height 16
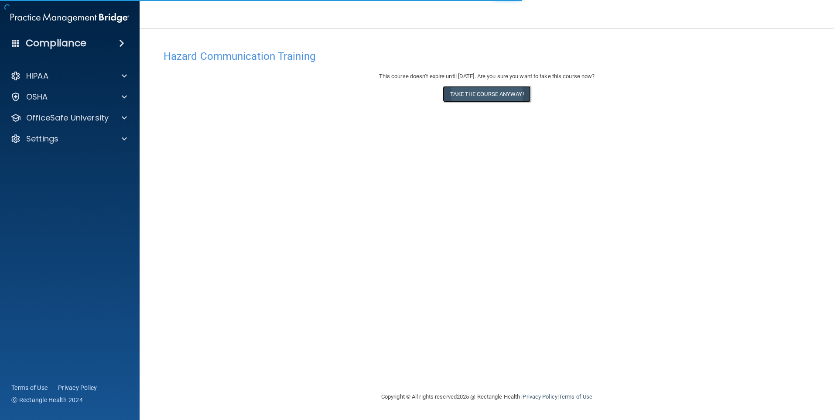
click at [469, 90] on button "Take the course anyway!" at bounding box center [487, 94] width 88 height 16
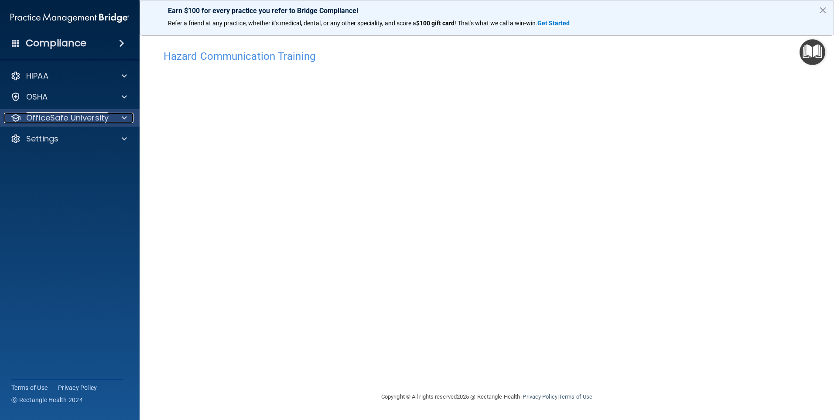
click at [71, 120] on p "OfficeSafe University" at bounding box center [67, 118] width 82 height 10
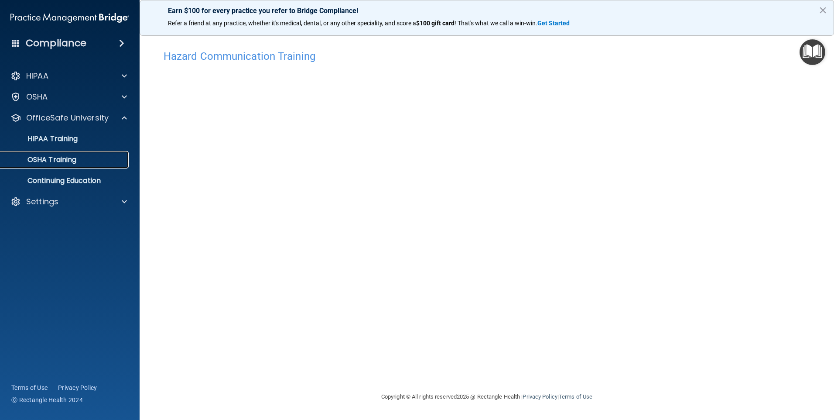
click at [73, 158] on p "OSHA Training" at bounding box center [41, 159] width 71 height 9
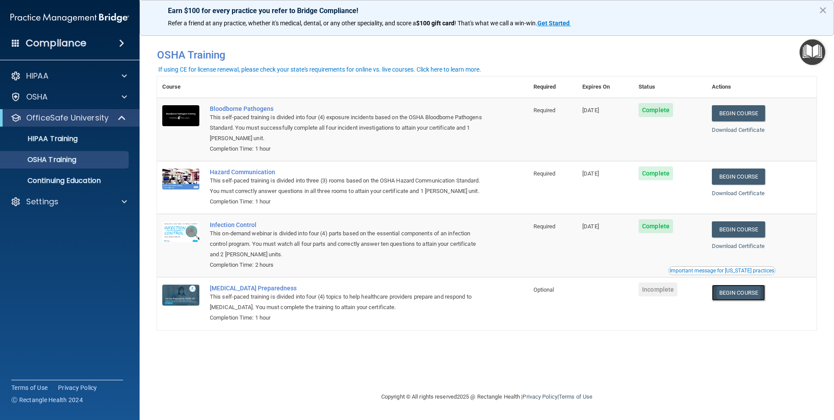
click at [753, 301] on link "Begin Course" at bounding box center [738, 293] width 53 height 16
click at [49, 146] on link "HIPAA Training" at bounding box center [59, 138] width 137 height 17
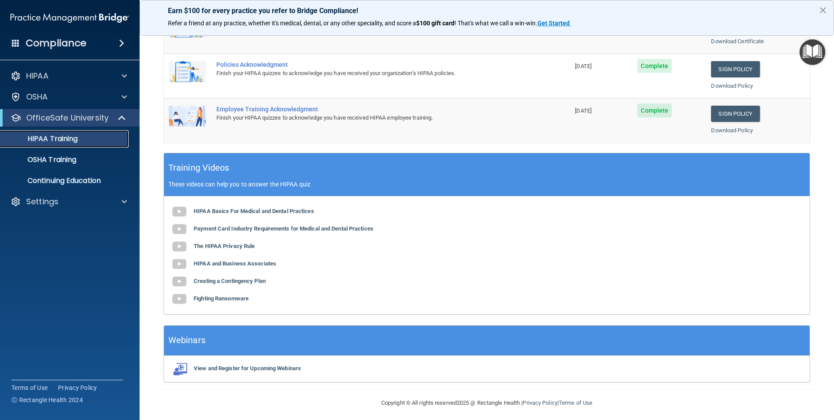
scroll to position [237, 0]
